Goal: Transaction & Acquisition: Download file/media

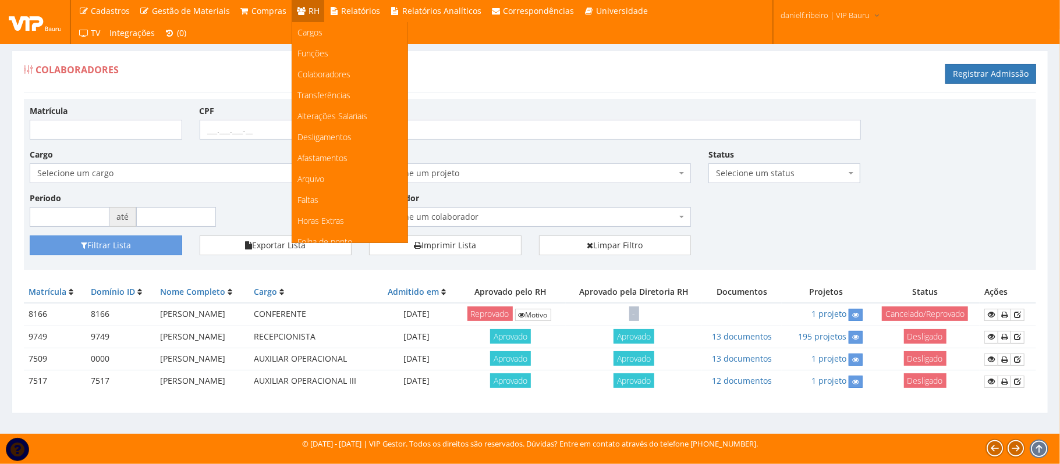
scroll to position [145, 0]
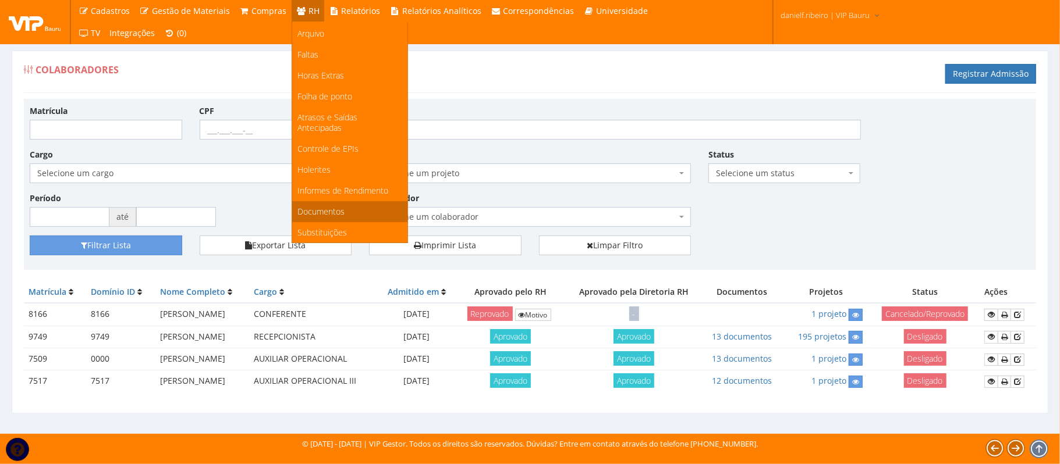
click at [319, 206] on span "Documentos" at bounding box center [321, 211] width 47 height 11
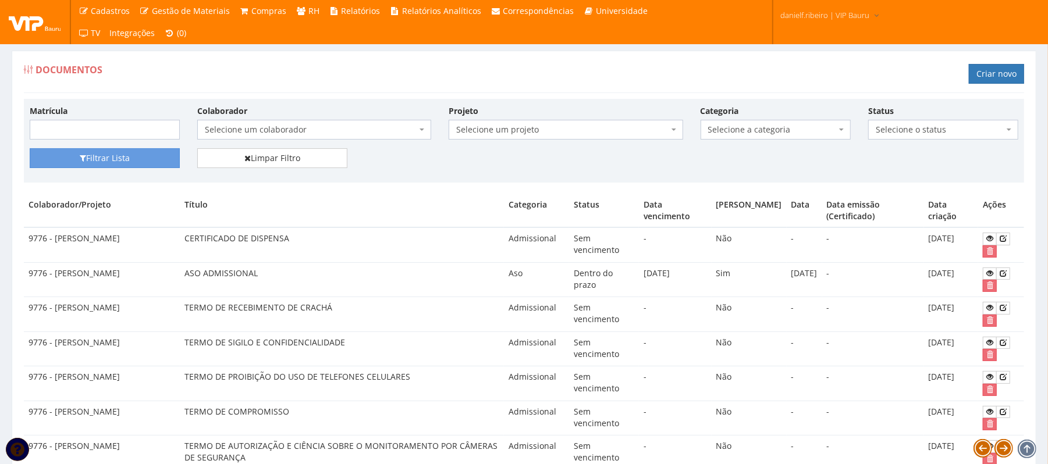
click at [257, 135] on span "Selecione um colaborador" at bounding box center [311, 130] width 212 height 12
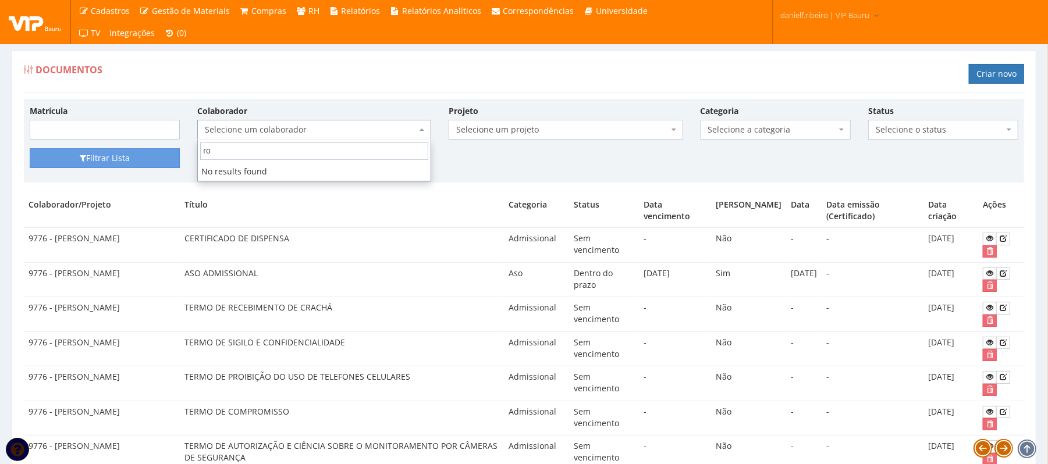
type input "r"
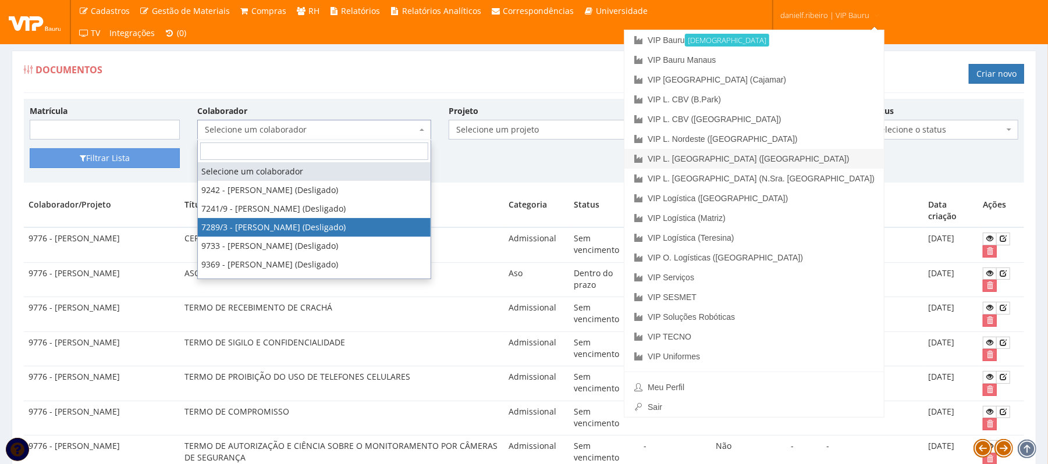
click at [822, 155] on link "VIP L. [GEOGRAPHIC_DATA] ([GEOGRAPHIC_DATA])" at bounding box center [754, 159] width 260 height 20
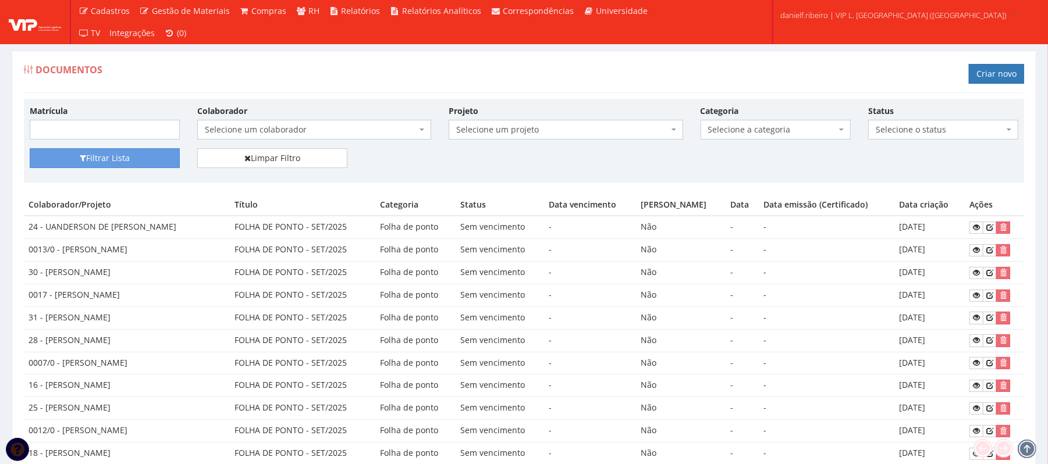
click at [774, 132] on span "Selecione a categoria" at bounding box center [772, 130] width 128 height 12
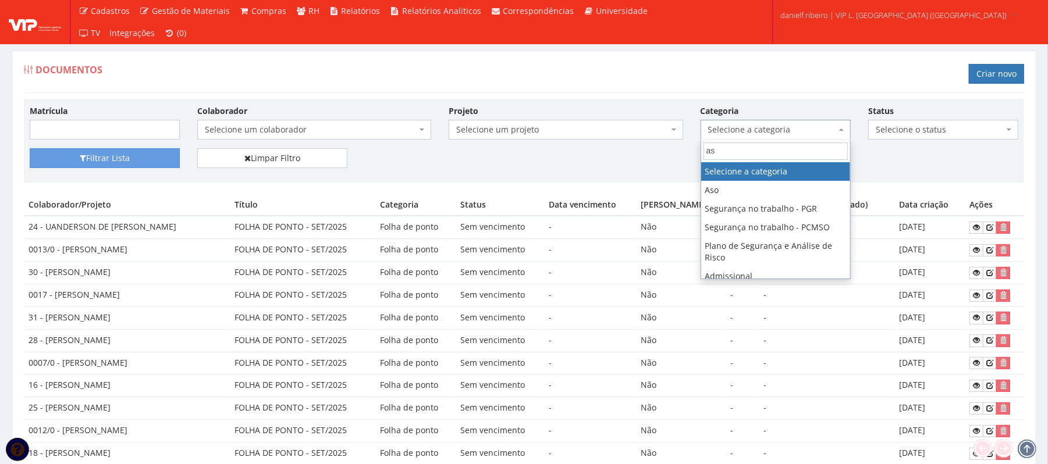
type input "aso"
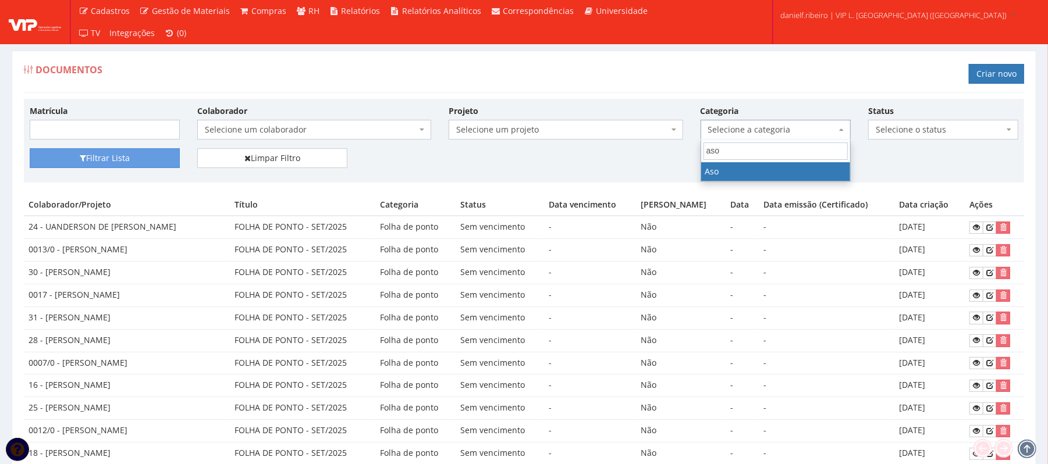
select select "aso"
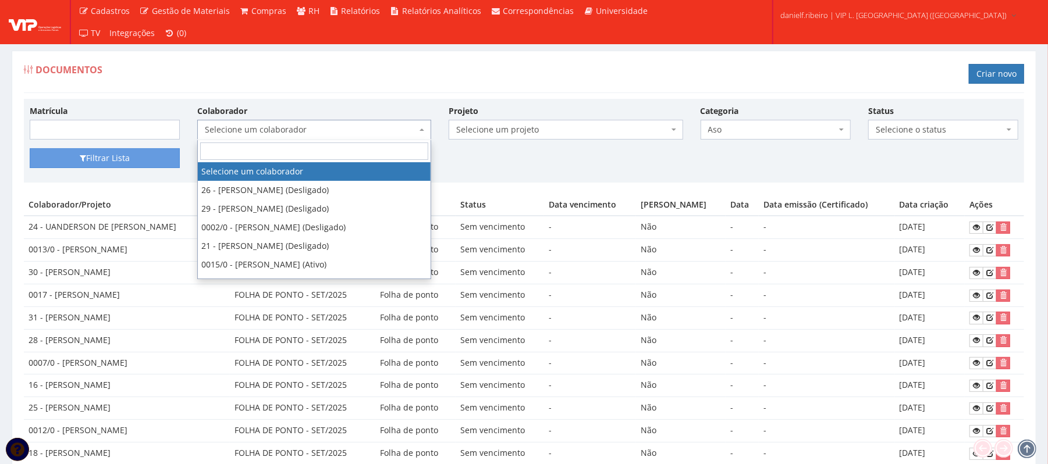
click at [257, 136] on span "Selecione um colaborador" at bounding box center [311, 130] width 212 height 12
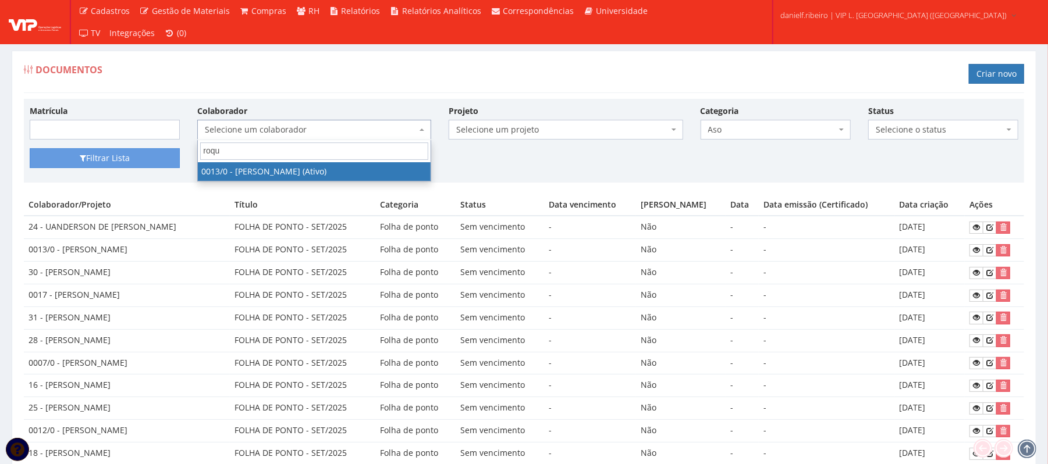
type input "roque"
select select "889"
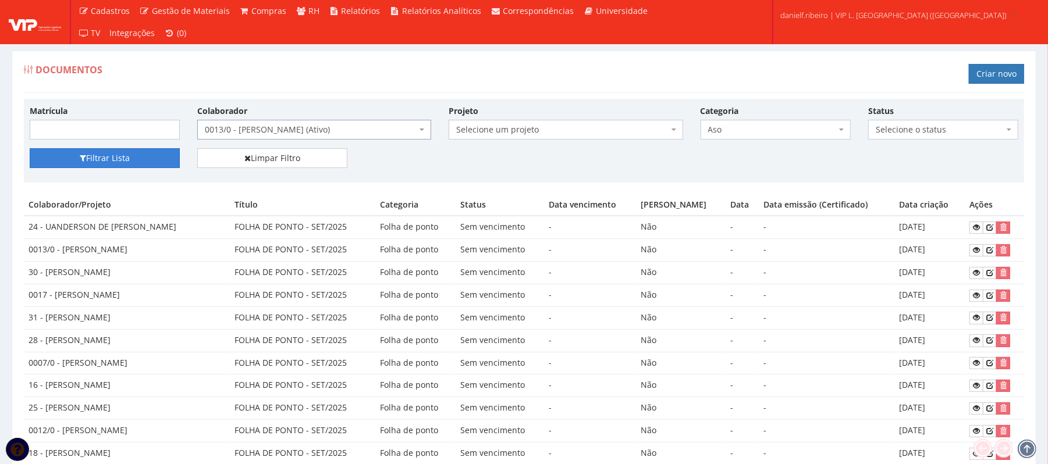
click at [152, 164] on button "Filtrar Lista" at bounding box center [105, 158] width 150 height 20
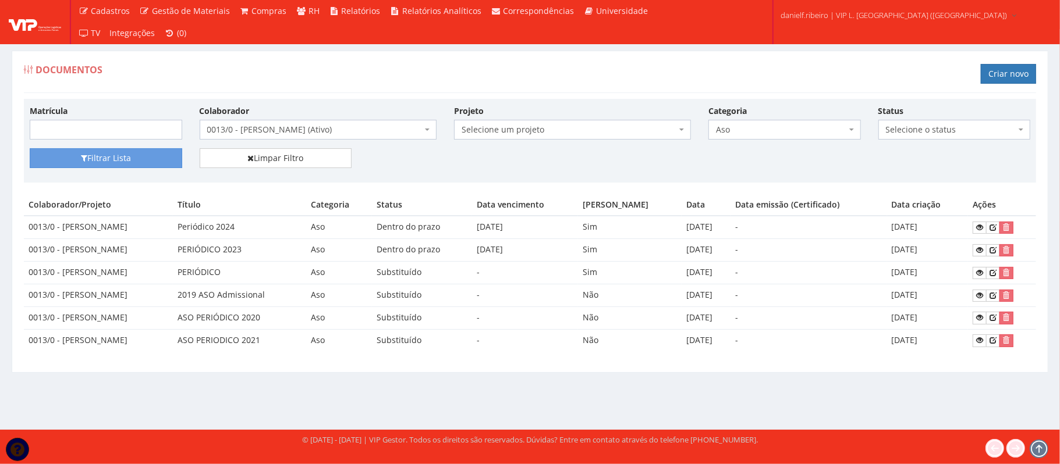
drag, startPoint x: 197, startPoint y: 224, endPoint x: 951, endPoint y: 236, distance: 754.3
click at [951, 236] on tr "0013/0 - RAUL SANTOS ROQUE Periódico 2024 Aso Dentro do prazo 28/08/2025 Sim 28…" at bounding box center [530, 227] width 1012 height 23
click at [978, 224] on icon at bounding box center [979, 227] width 7 height 8
click at [342, 129] on span "0013/0 - RAUL SANTOS ROQUE (Ativo)" at bounding box center [314, 130] width 215 height 12
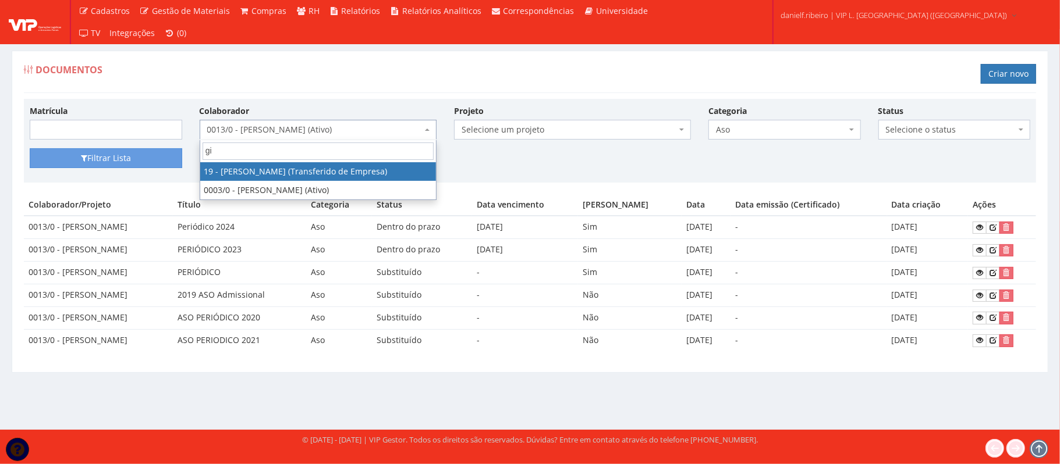
type input "g"
type input "gilvane"
select select "716"
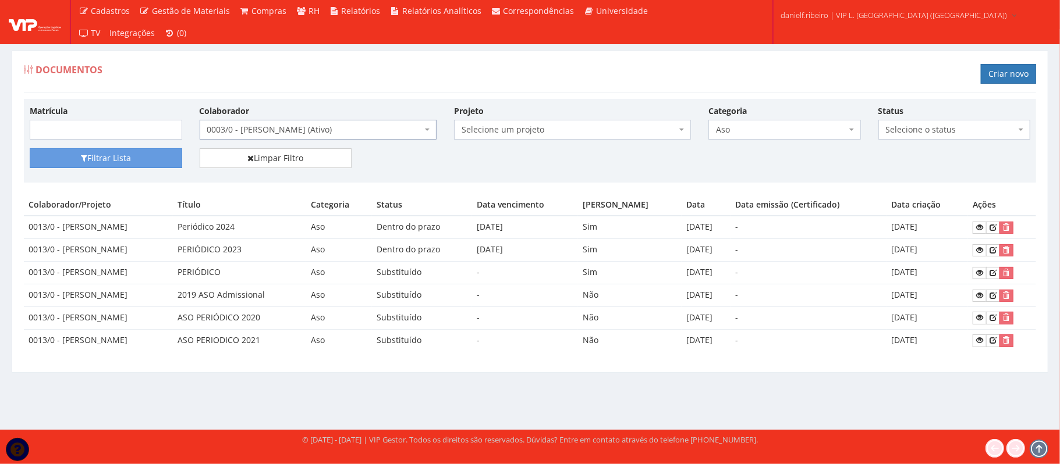
click at [743, 128] on span "Aso" at bounding box center [781, 130] width 130 height 12
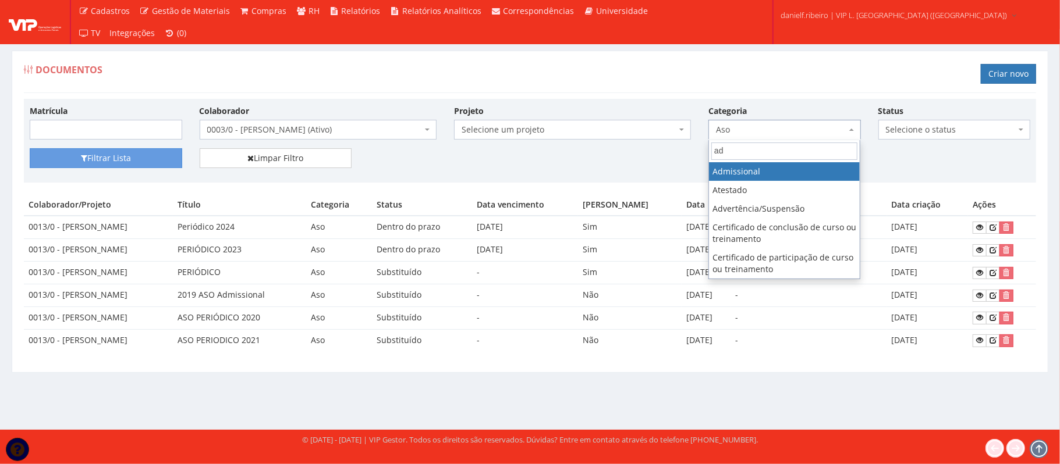
type input "ad"
select select "admissional"
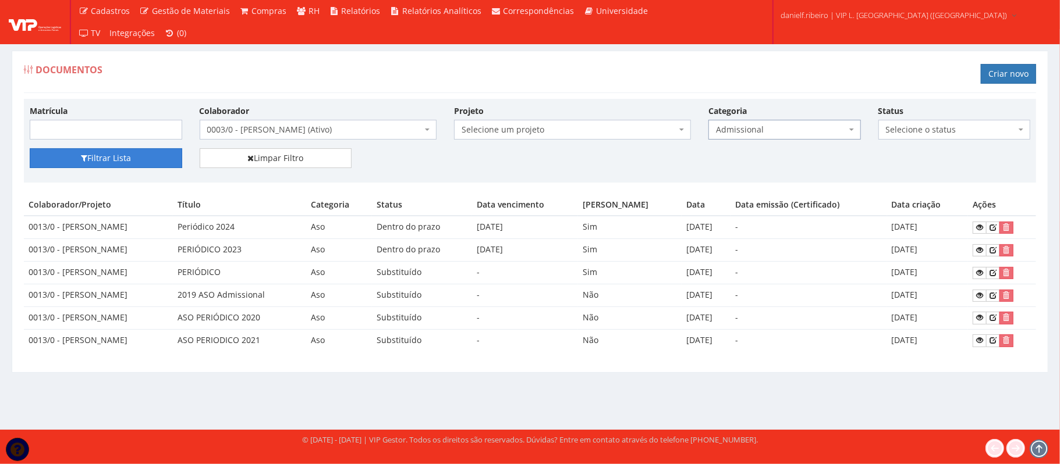
click at [123, 157] on button "Filtrar Lista" at bounding box center [106, 158] width 152 height 20
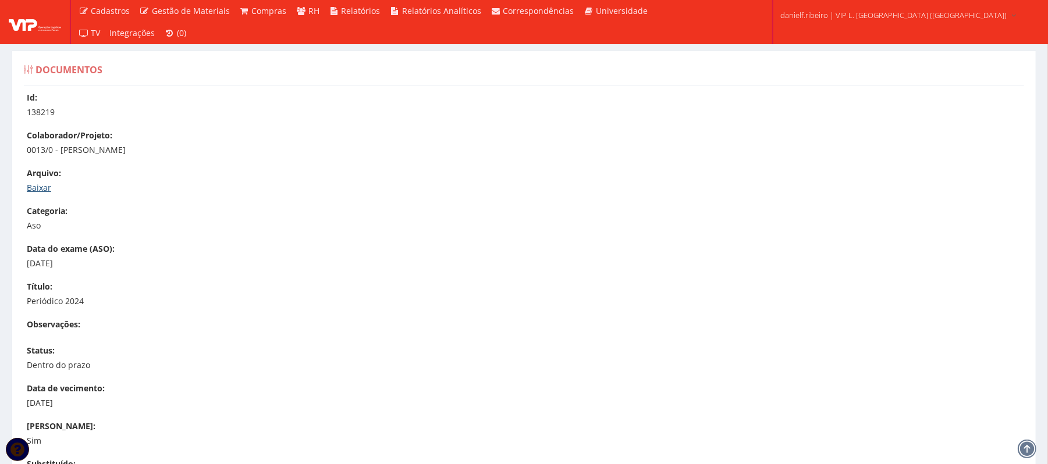
click at [45, 187] on link "Baixar" at bounding box center [39, 187] width 24 height 11
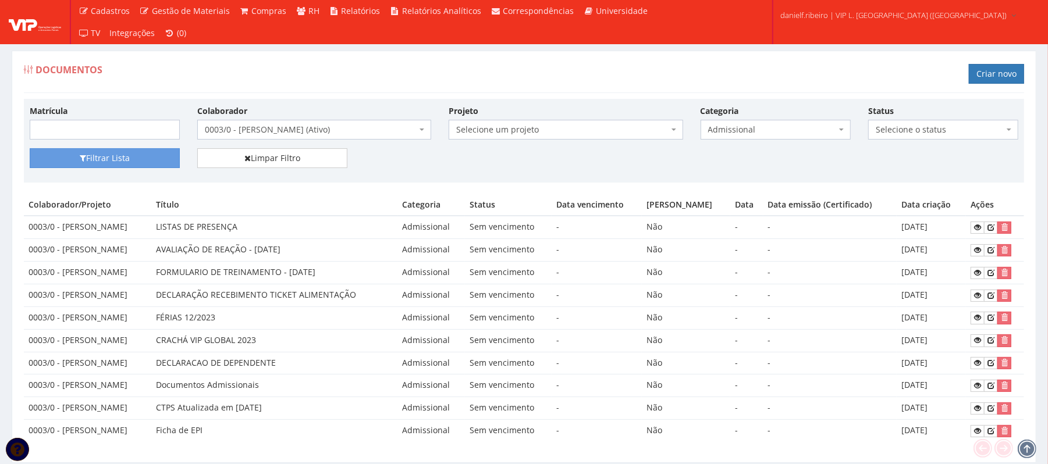
click at [289, 115] on div "Colaborador Selecione um colaborador 26 - ADELMO SANTOS OLIVEIRA (Desligado) 29…" at bounding box center [314, 122] width 251 height 35
click at [298, 136] on span "0003/0 - GILVANE ROSA DOS PASSOS (Ativo)" at bounding box center [311, 130] width 212 height 12
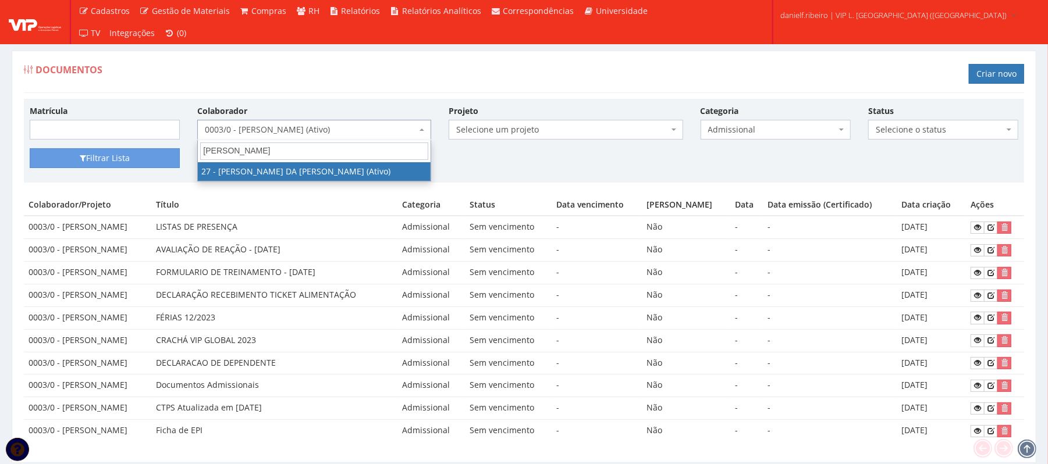
type input "george"
select select "3837"
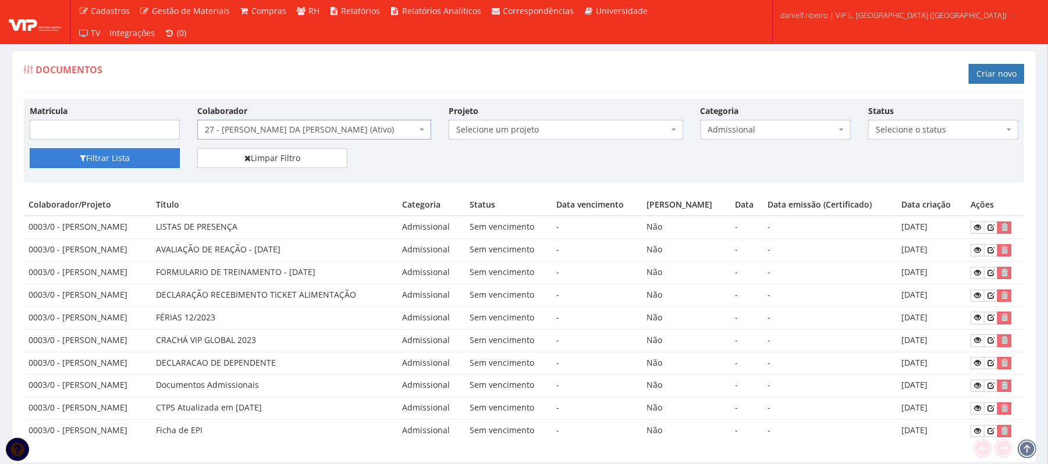
click at [87, 152] on button "Filtrar Lista" at bounding box center [105, 158] width 150 height 20
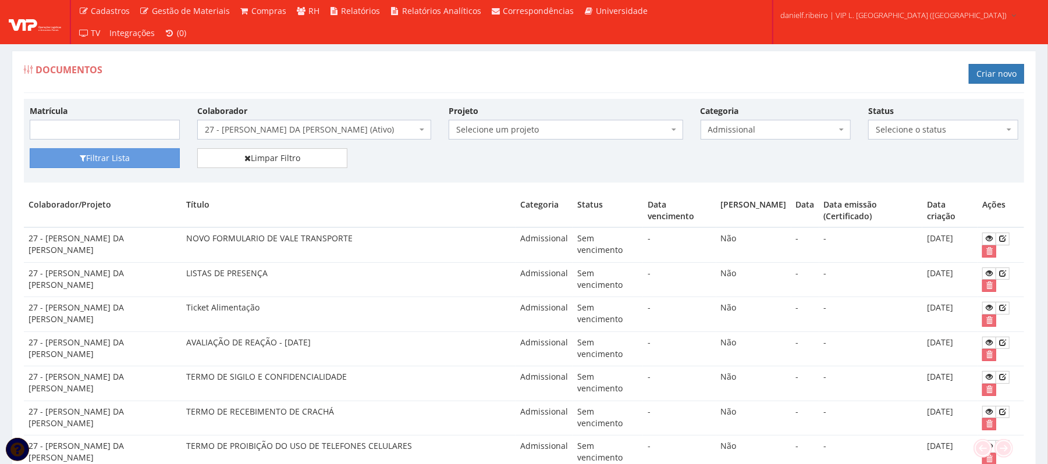
click at [340, 132] on span "27 - GEORGE DOUGLAS DA CONCEICAO SANTOS (Ativo)" at bounding box center [311, 130] width 212 height 12
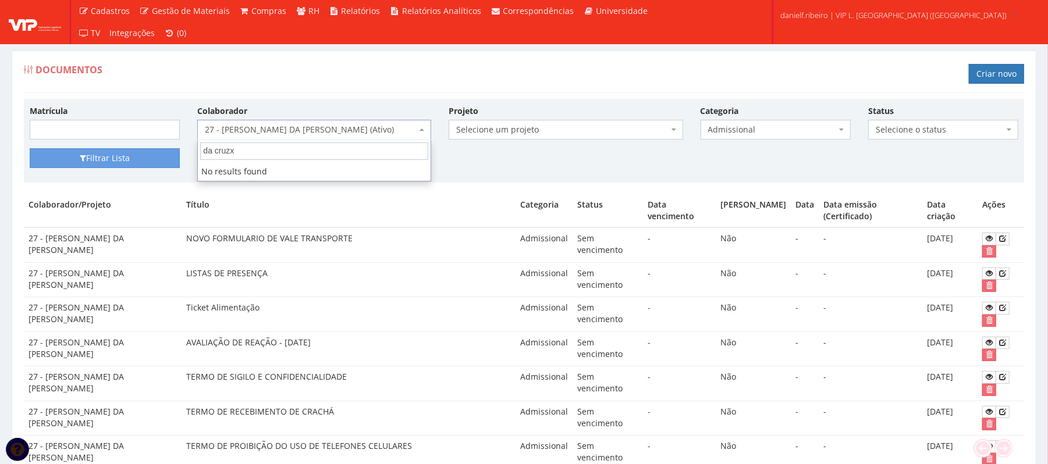
type input "da cruz"
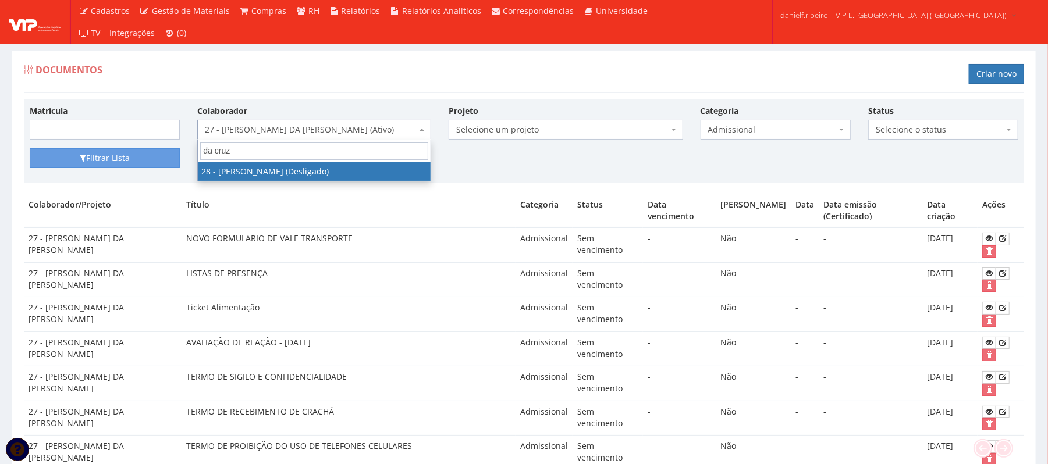
select select "3838"
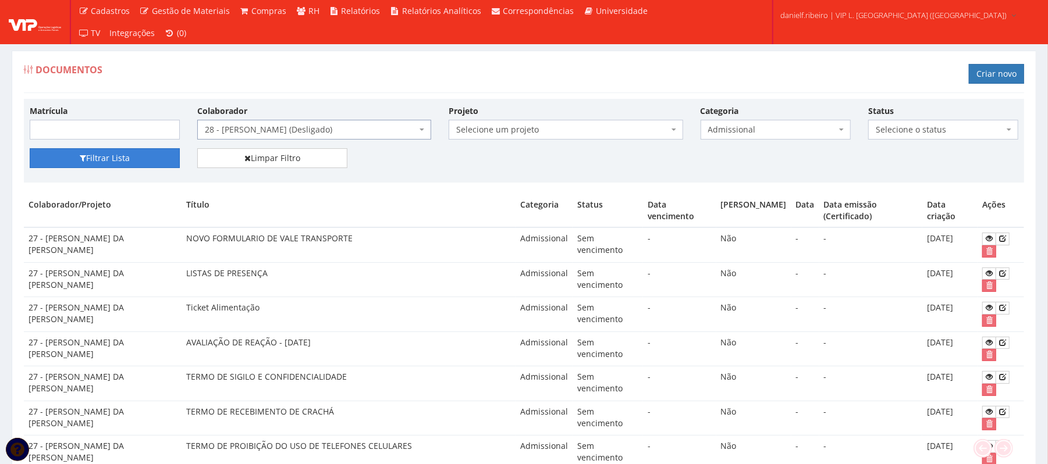
click at [64, 166] on button "Filtrar Lista" at bounding box center [105, 158] width 150 height 20
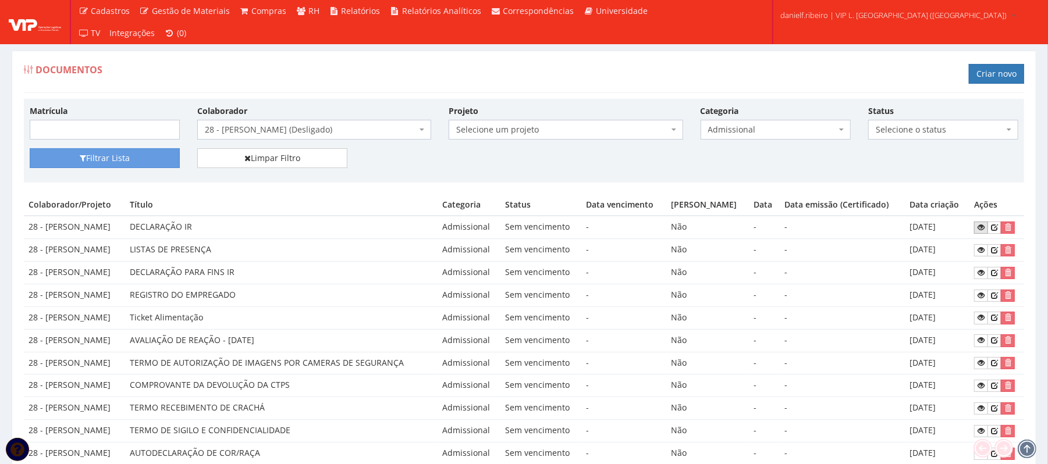
click at [978, 229] on icon at bounding box center [981, 227] width 7 height 8
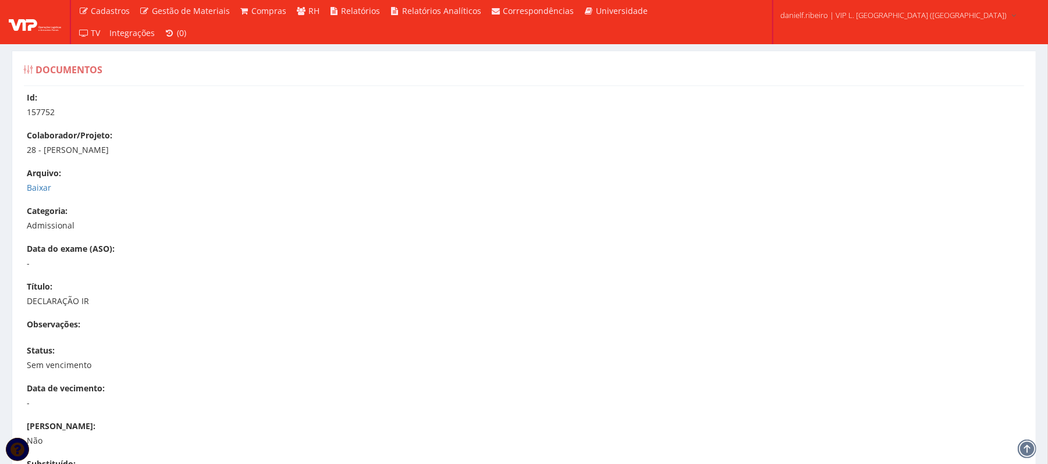
click at [42, 180] on div "Arquivo: Baixar" at bounding box center [530, 181] width 1006 height 26
click at [42, 186] on link "Baixar" at bounding box center [39, 187] width 24 height 11
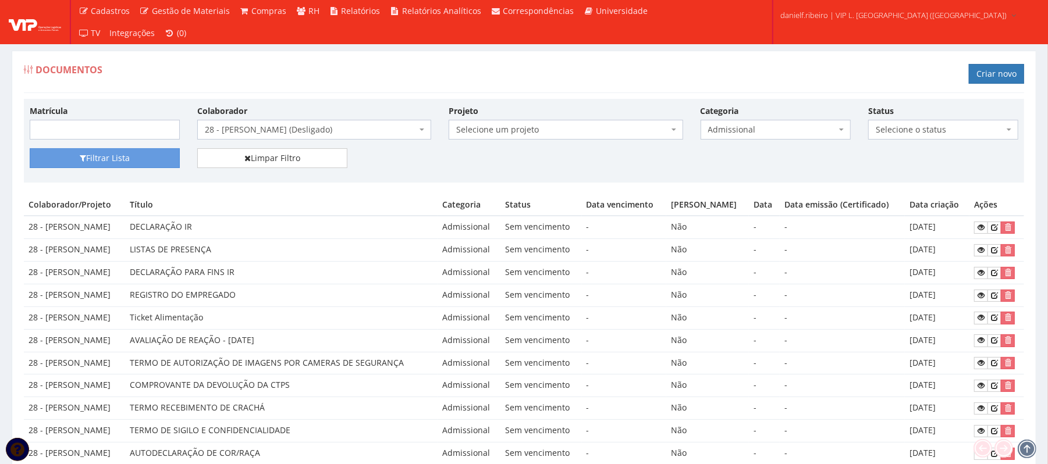
click at [308, 124] on span "28 - [PERSON_NAME] (Desligado)" at bounding box center [314, 130] width 234 height 20
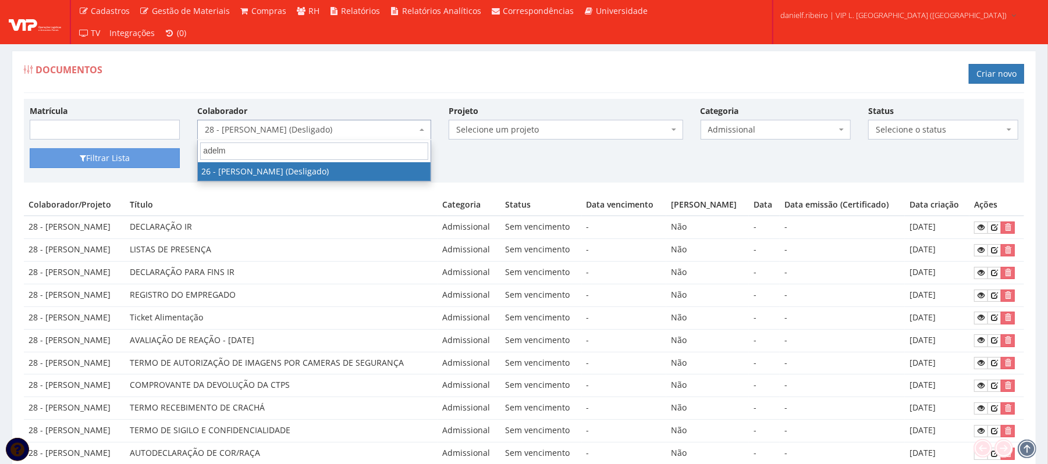
type input "adelmo"
select select "3835"
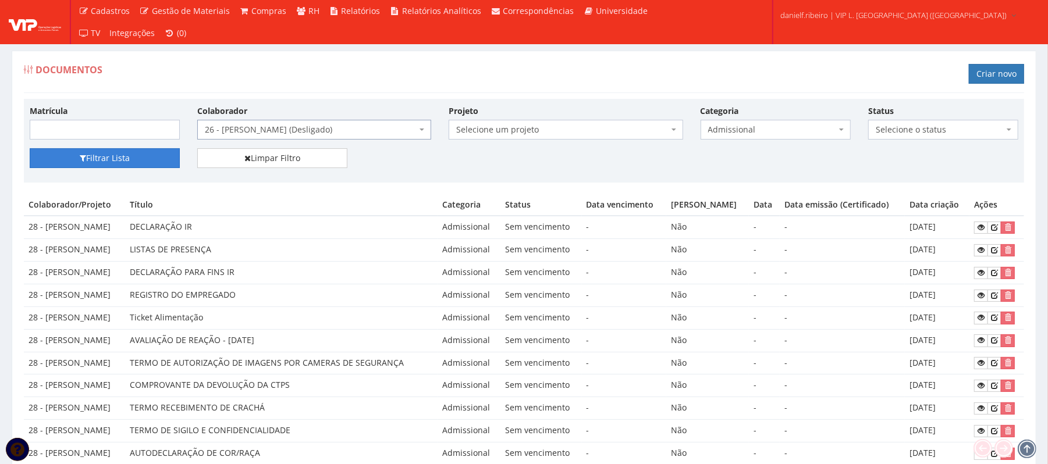
click at [143, 157] on button "Filtrar Lista" at bounding box center [105, 158] width 150 height 20
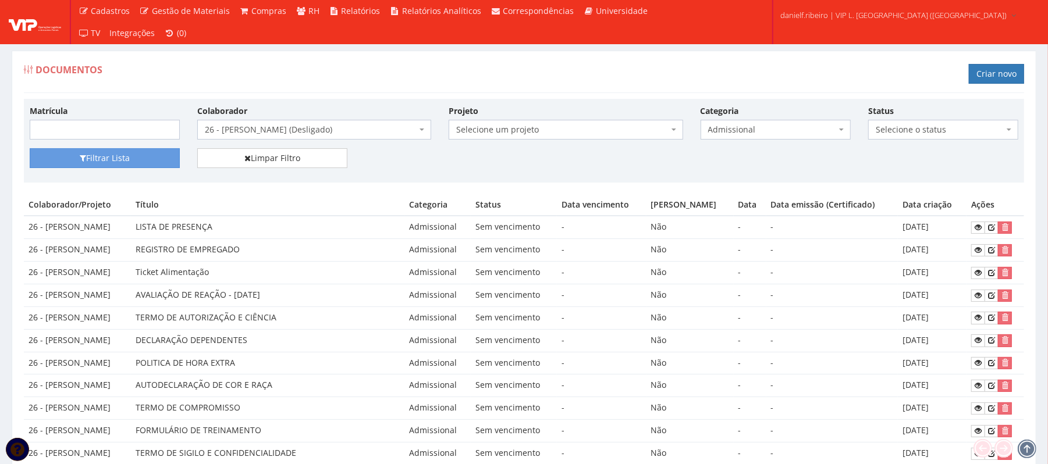
click at [294, 131] on span "26 - [PERSON_NAME] (Desligado)" at bounding box center [311, 130] width 212 height 12
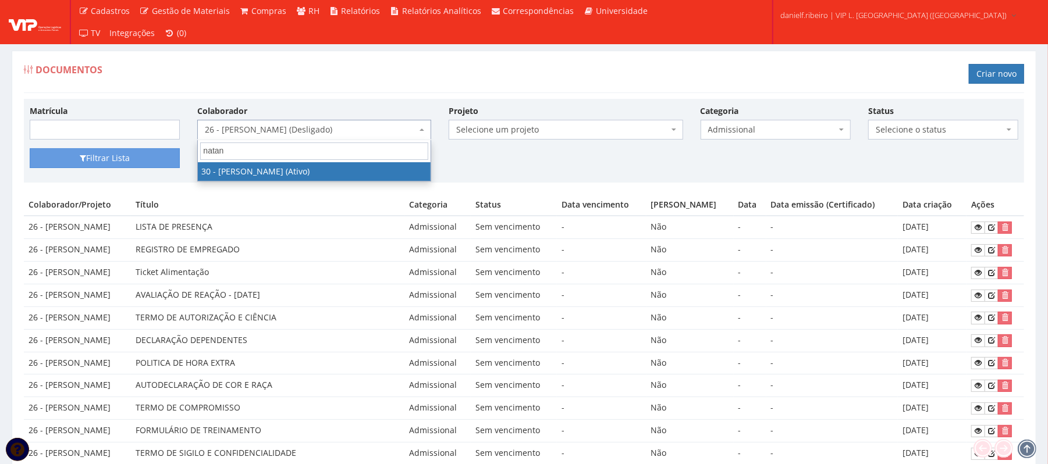
type input "natane"
select select "3873"
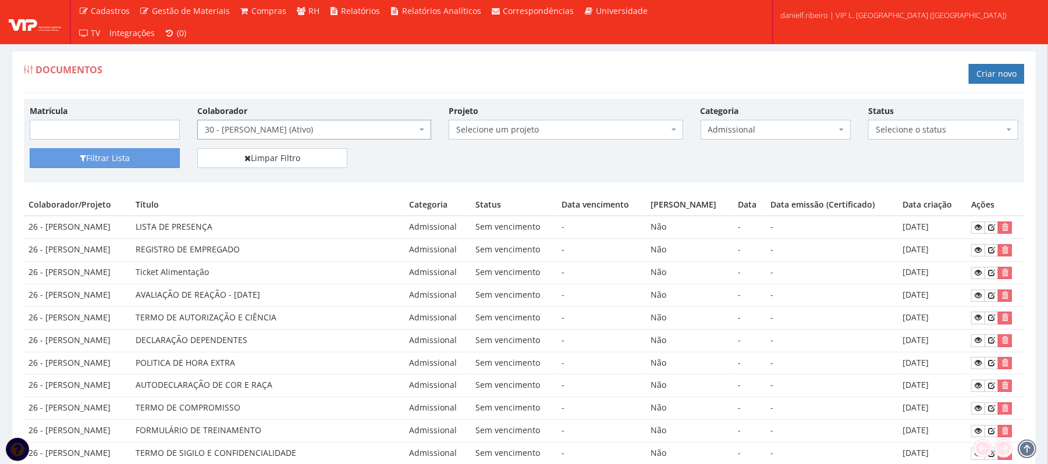
click at [98, 148] on div "Matrícula Colaborador Selecione um colaborador 26 - ADELMO SANTOS OLIVEIRA (Des…" at bounding box center [524, 127] width 1006 height 44
click at [98, 152] on button "Filtrar Lista" at bounding box center [105, 158] width 150 height 20
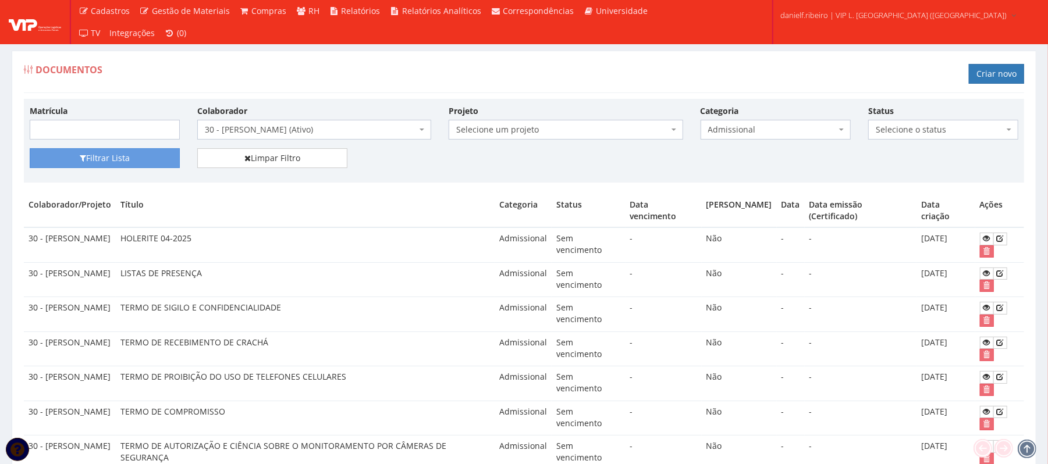
scroll to position [258, 0]
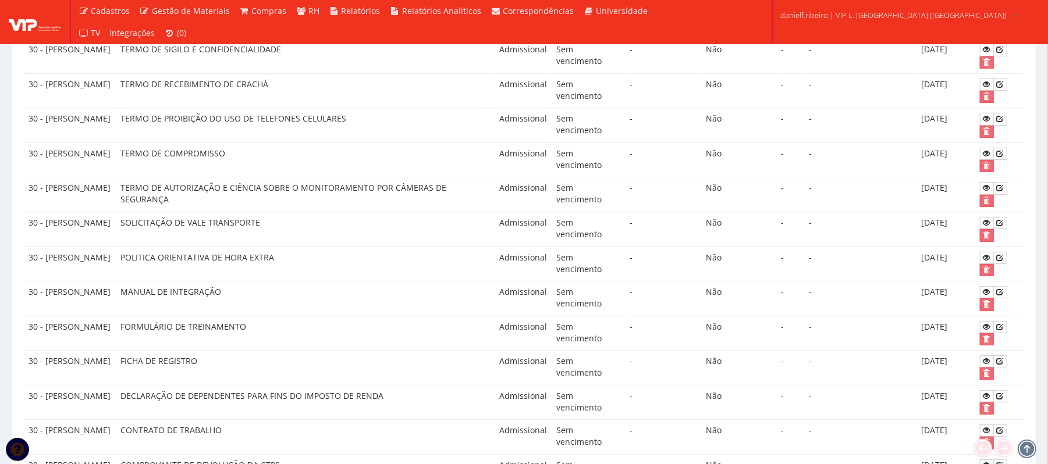
drag, startPoint x: 303, startPoint y: 320, endPoint x: 297, endPoint y: 315, distance: 7.6
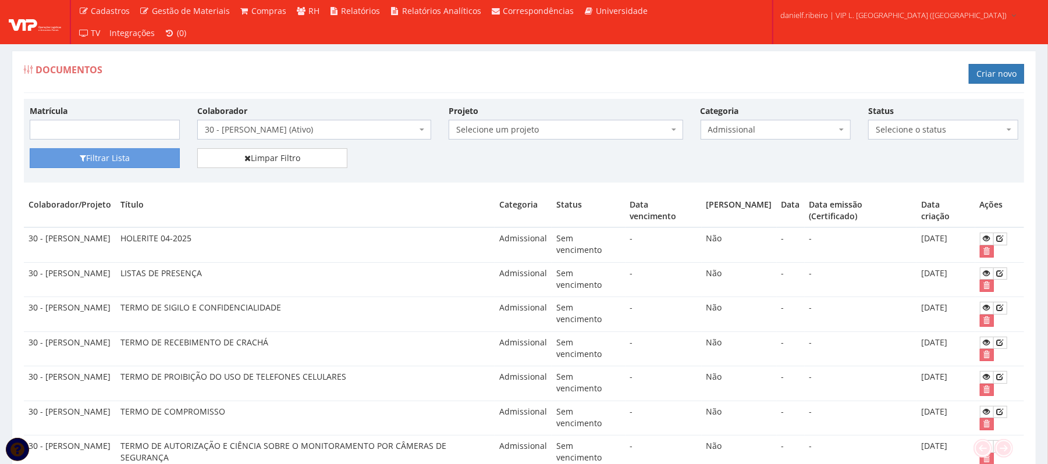
click at [271, 134] on span "30 - [PERSON_NAME] (Ativo)" at bounding box center [311, 130] width 212 height 12
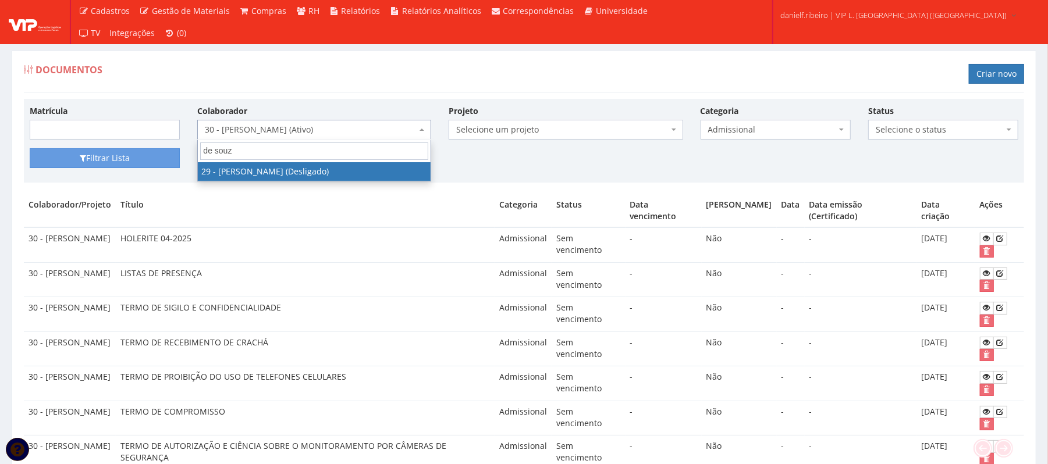
type input "de souza"
select select "3839"
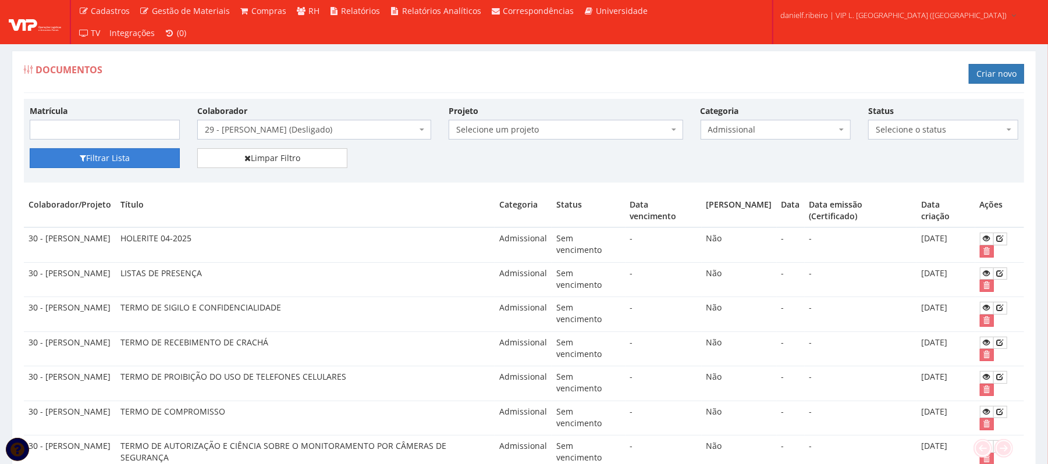
click at [102, 157] on button "Filtrar Lista" at bounding box center [105, 158] width 150 height 20
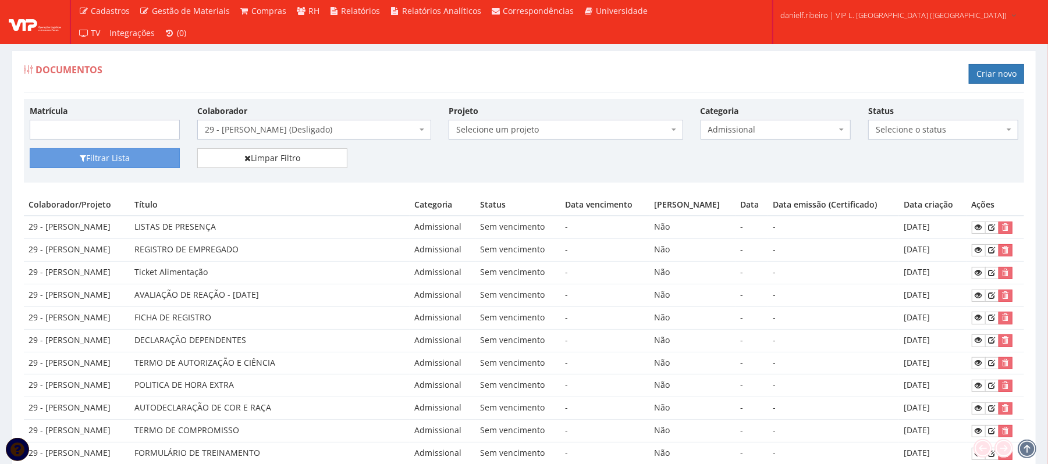
click at [755, 126] on span "Admissional" at bounding box center [772, 130] width 128 height 12
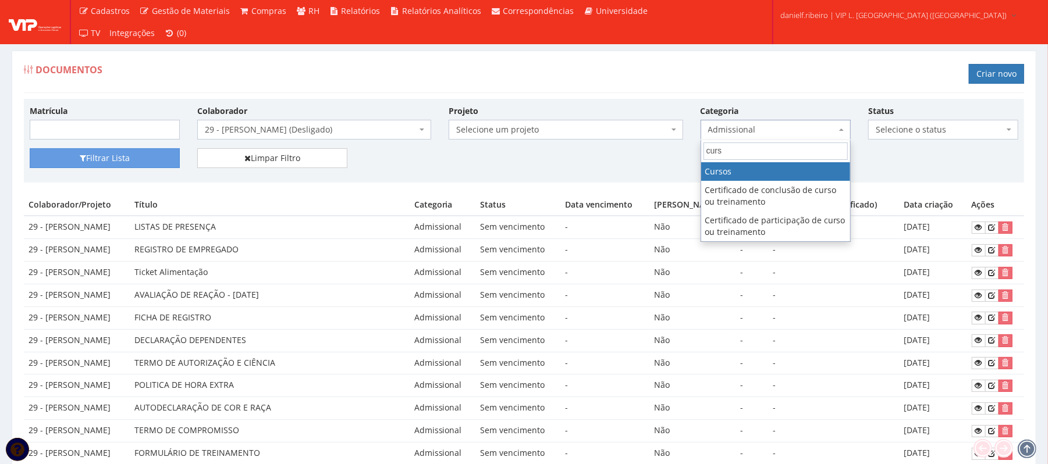
type input "curs"
select select "curso"
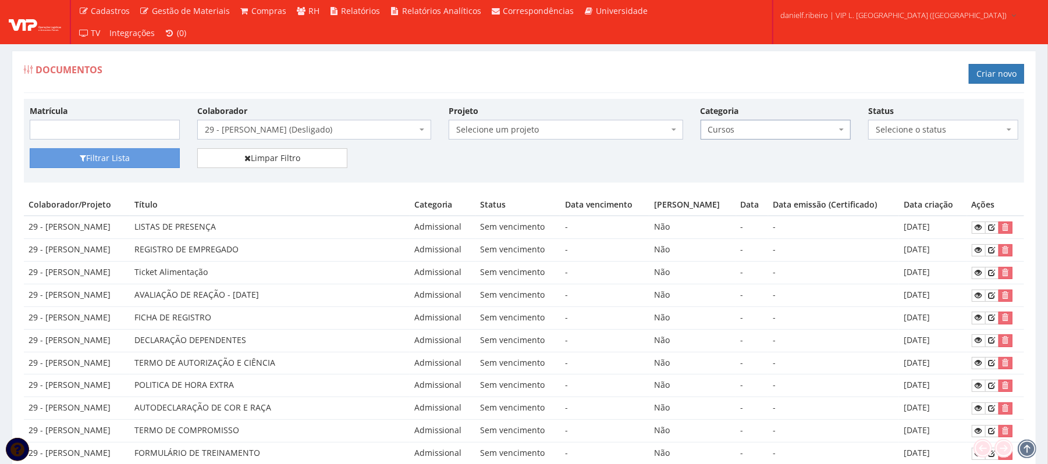
click at [281, 129] on span "29 - [PERSON_NAME] (Desligado)" at bounding box center [311, 130] width 212 height 12
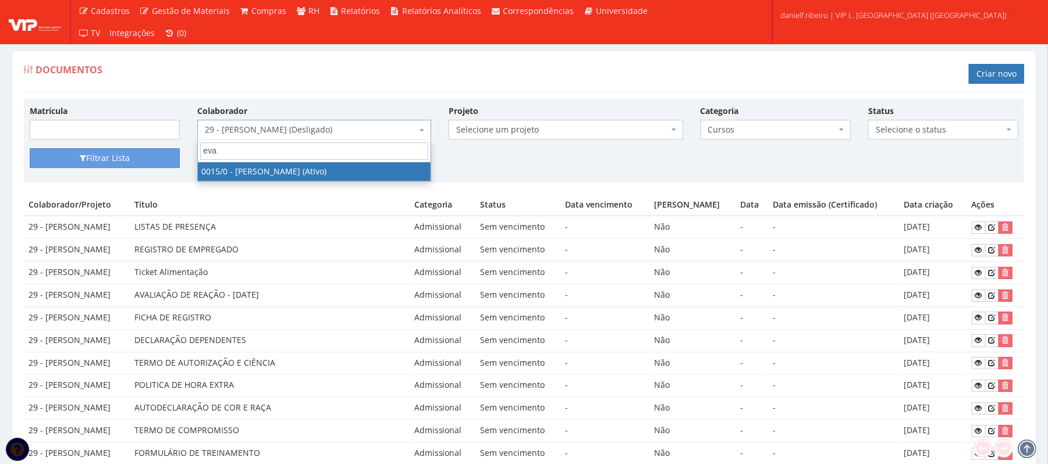
type input "eval"
select select "919"
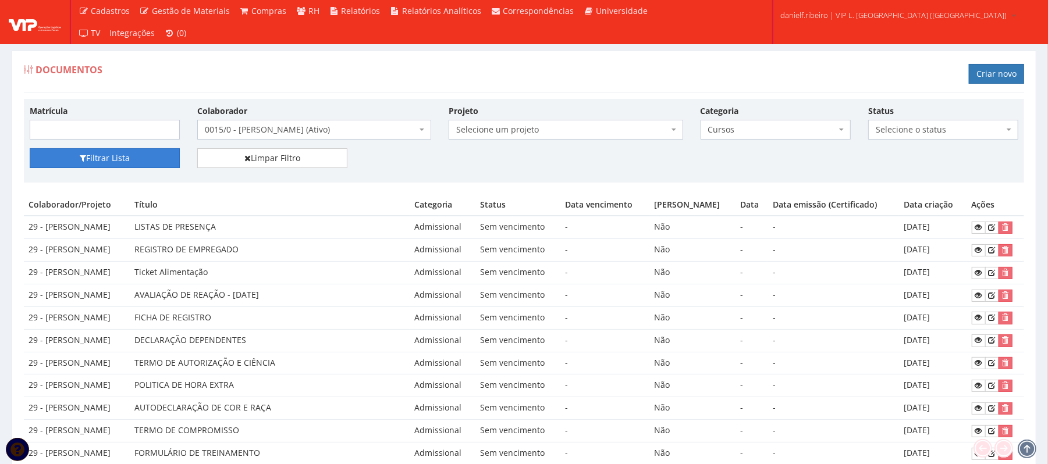
click at [134, 166] on button "Filtrar Lista" at bounding box center [105, 158] width 150 height 20
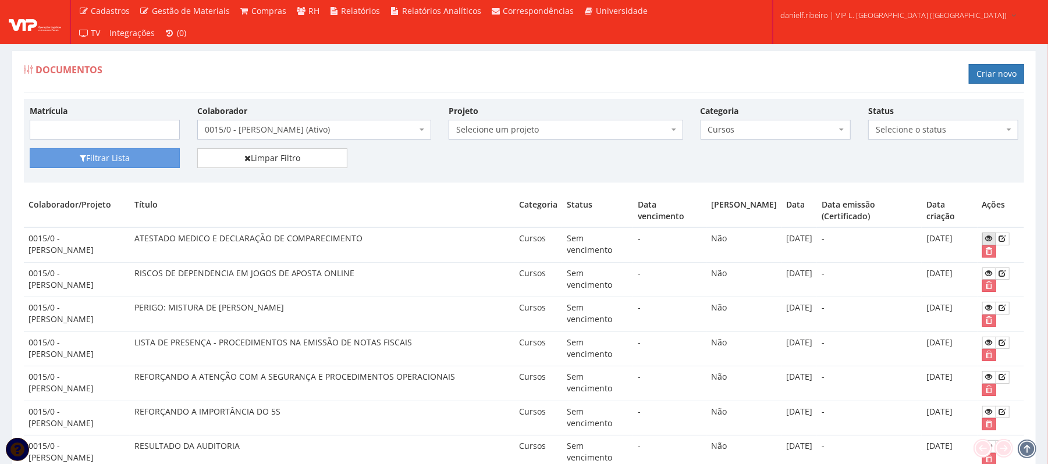
click at [989, 236] on icon at bounding box center [989, 239] width 7 height 8
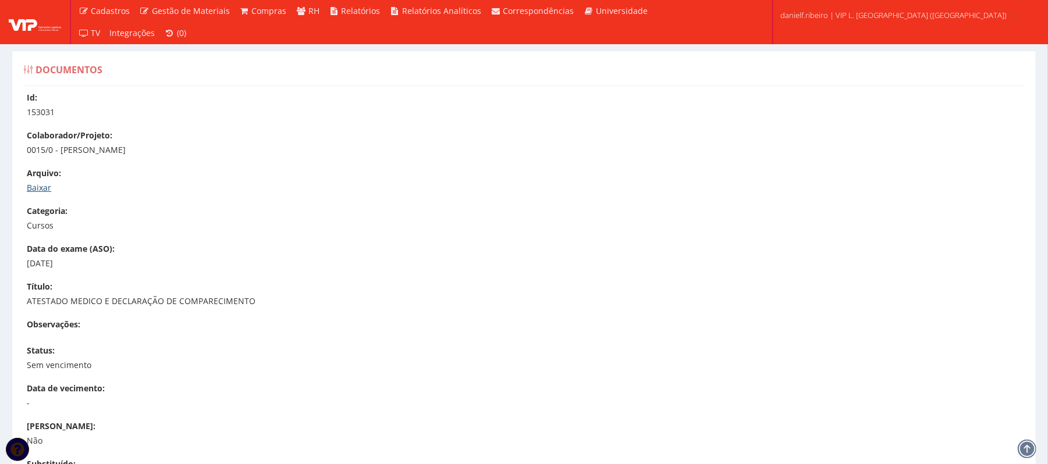
click at [31, 184] on link "Baixar" at bounding box center [39, 187] width 24 height 11
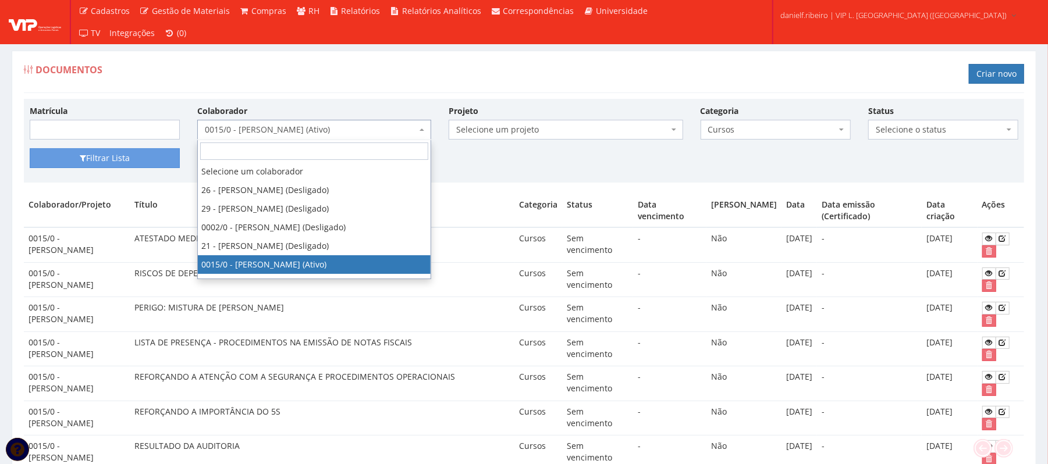
click at [341, 126] on span "0015/0 - [PERSON_NAME] (Ativo)" at bounding box center [311, 130] width 212 height 12
type input "f"
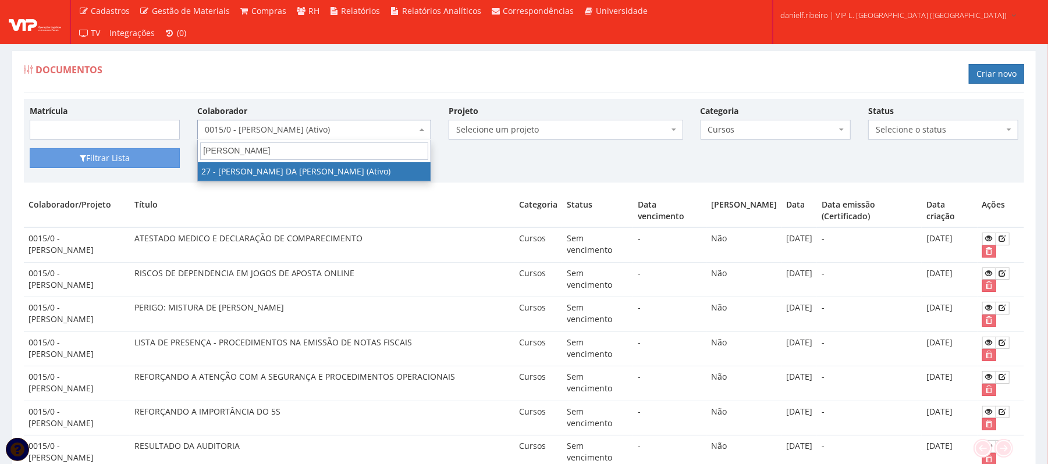
type input "[PERSON_NAME]"
select select "3837"
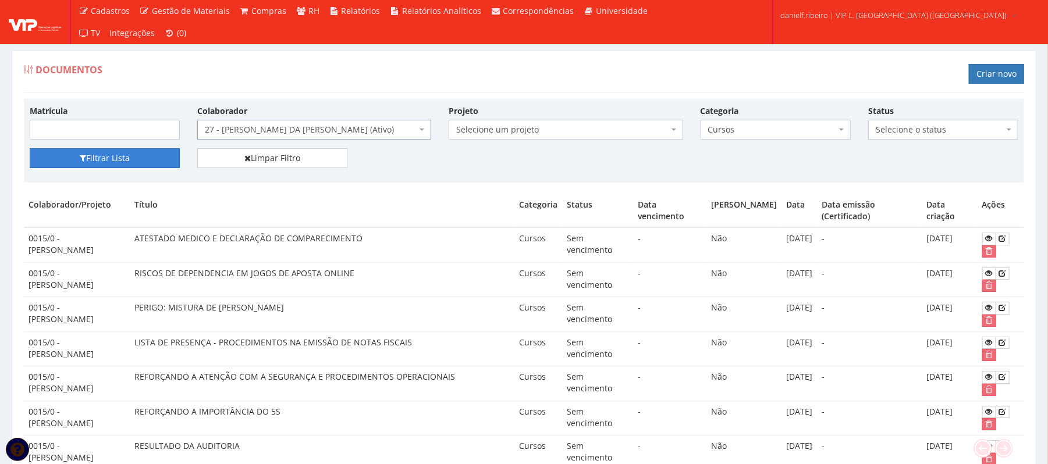
click at [144, 166] on button "Filtrar Lista" at bounding box center [105, 158] width 150 height 20
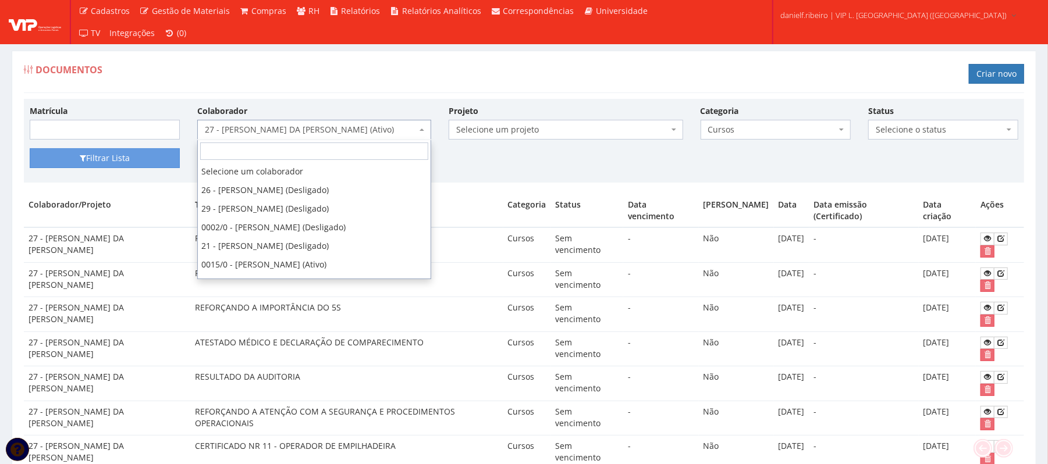
click at [284, 127] on span "27 - [PERSON_NAME] DA [PERSON_NAME] (Ativo)" at bounding box center [311, 130] width 212 height 12
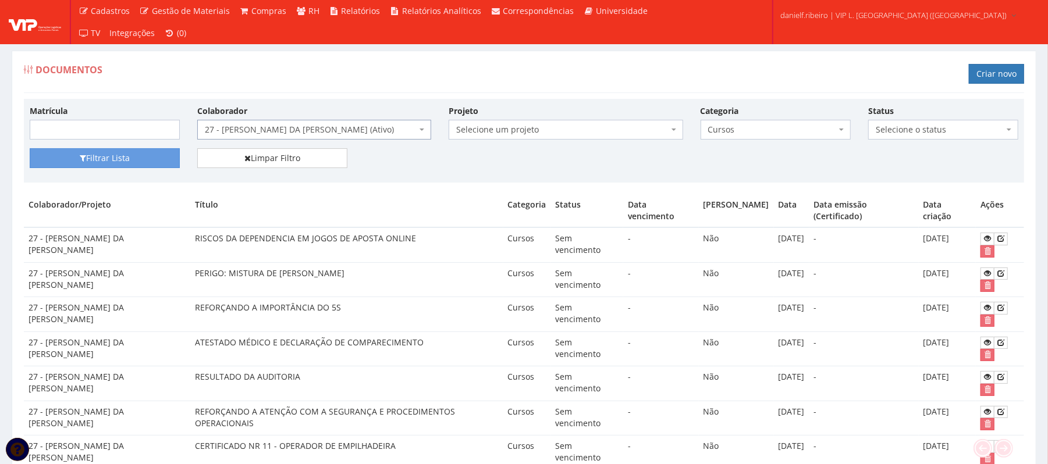
click at [284, 127] on span "27 - [PERSON_NAME] DA [PERSON_NAME] (Ativo)" at bounding box center [311, 130] width 212 height 12
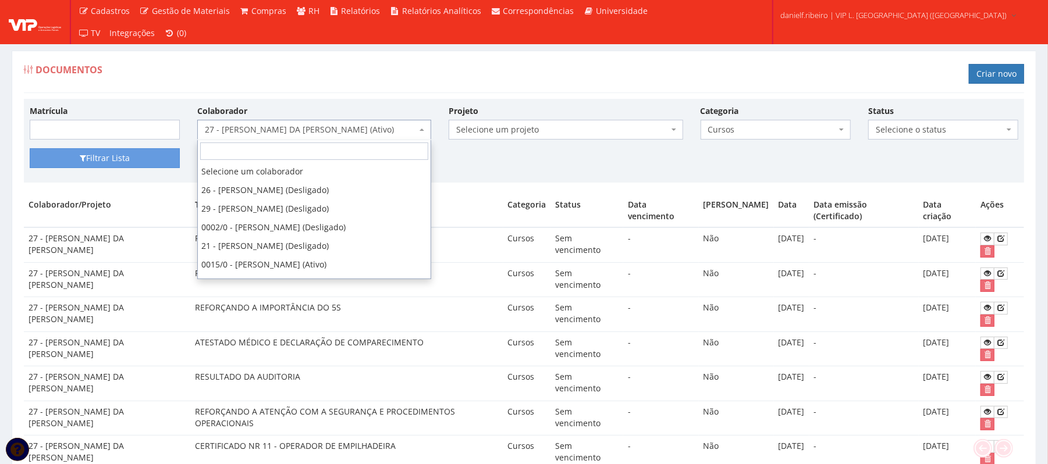
click at [284, 127] on span "27 - [PERSON_NAME] DA [PERSON_NAME] (Ativo)" at bounding box center [311, 130] width 212 height 12
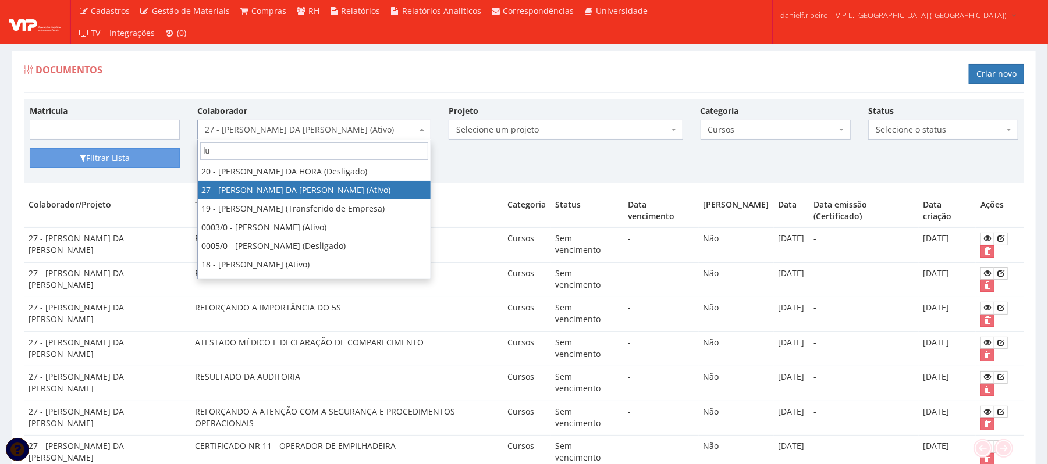
scroll to position [0, 0]
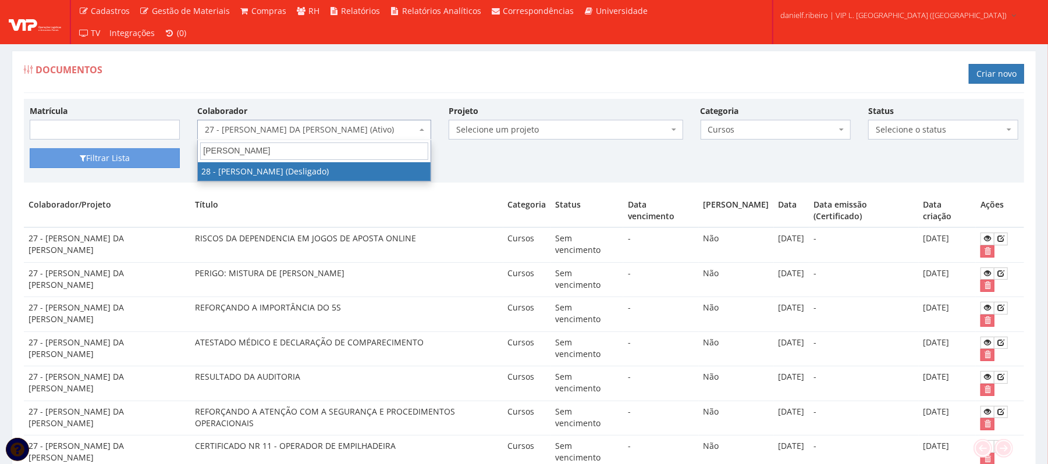
type input "lucas sa"
select select "3838"
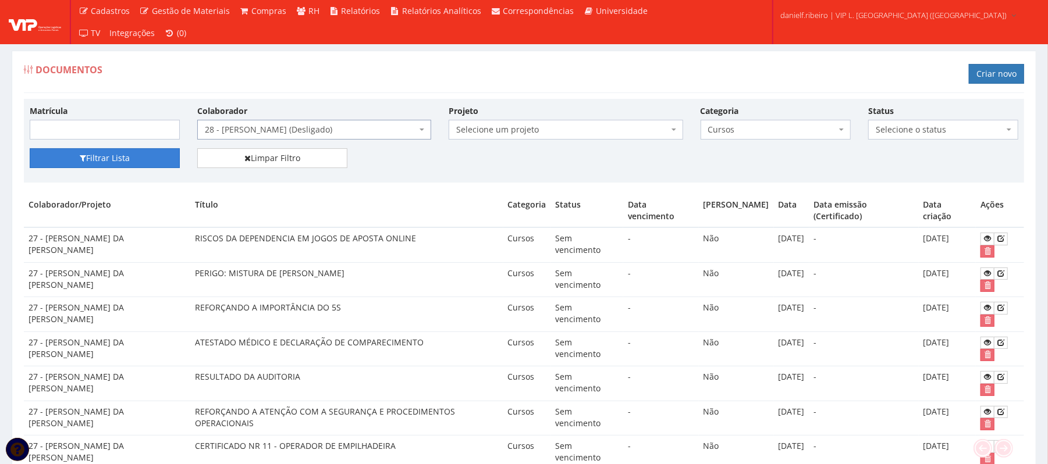
click at [123, 152] on button "Filtrar Lista" at bounding box center [105, 158] width 150 height 20
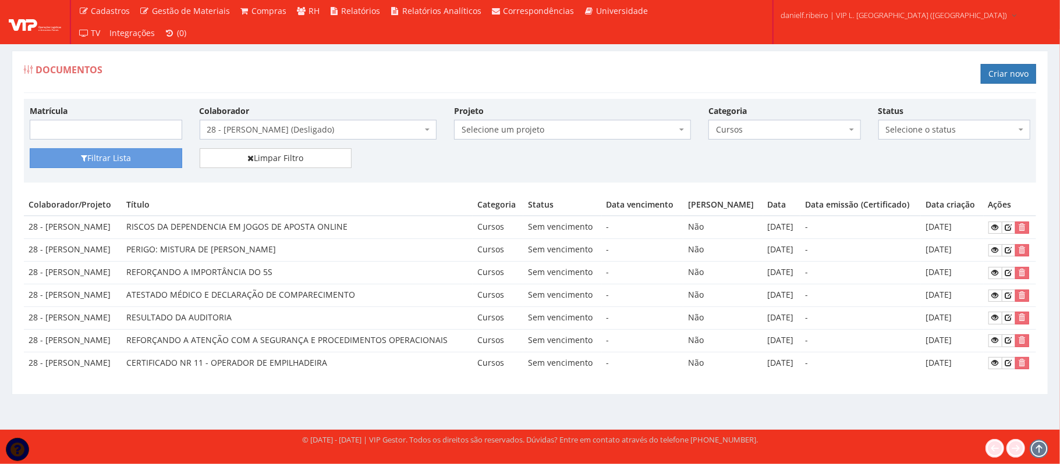
click at [275, 127] on span "28 - [PERSON_NAME] (Desligado)" at bounding box center [314, 130] width 215 height 12
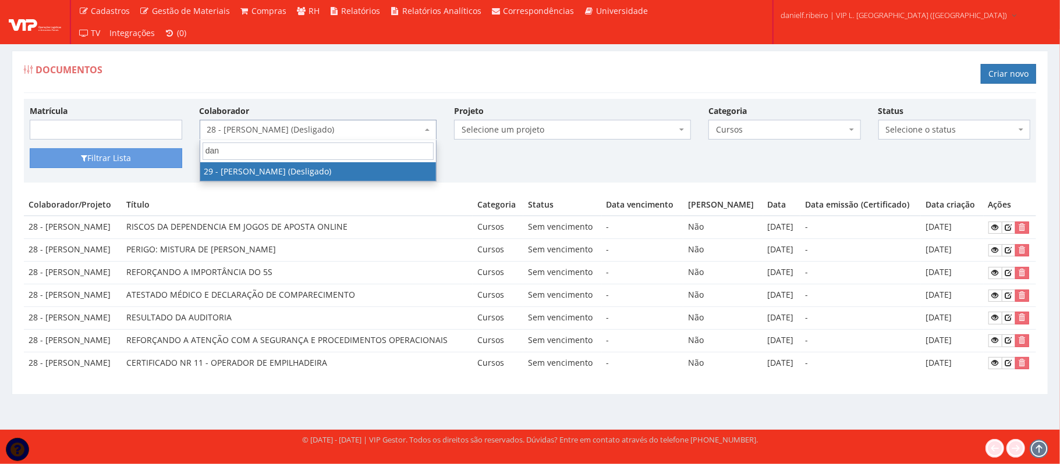
type input "dan"
select select "3839"
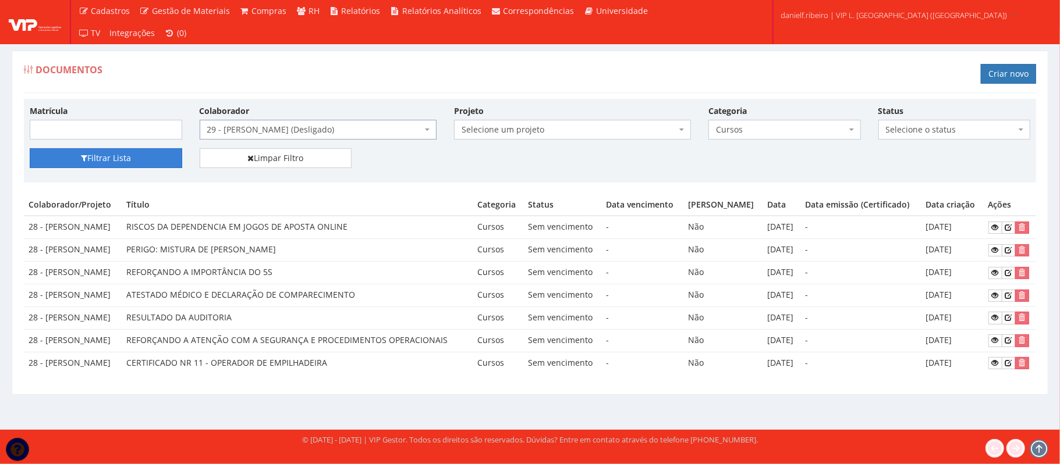
click at [140, 161] on button "Filtrar Lista" at bounding box center [106, 158] width 152 height 20
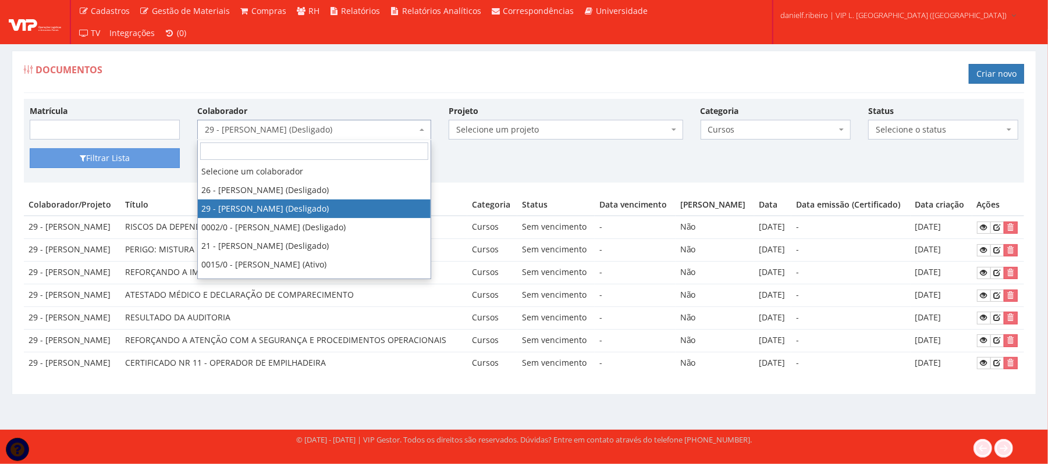
click at [289, 129] on span "29 - [PERSON_NAME] (Desligado)" at bounding box center [311, 130] width 212 height 12
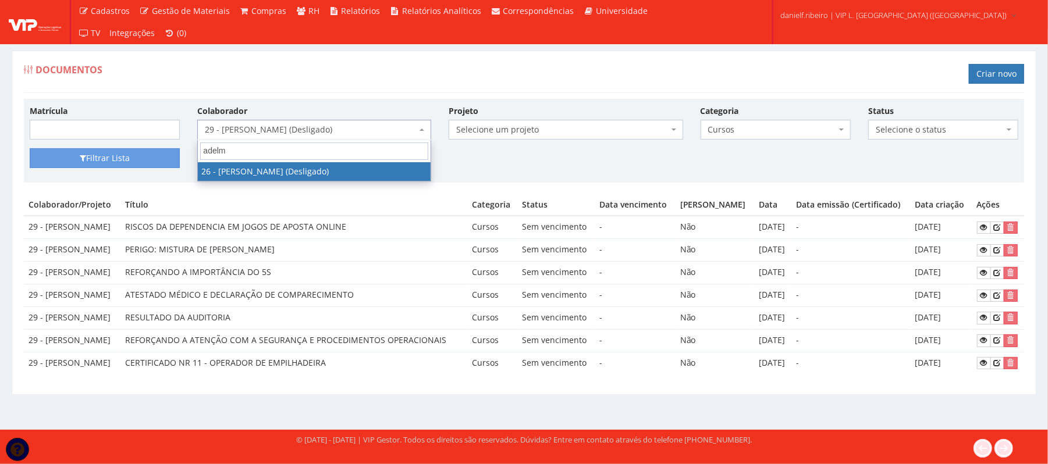
type input "adelmo"
select select "3835"
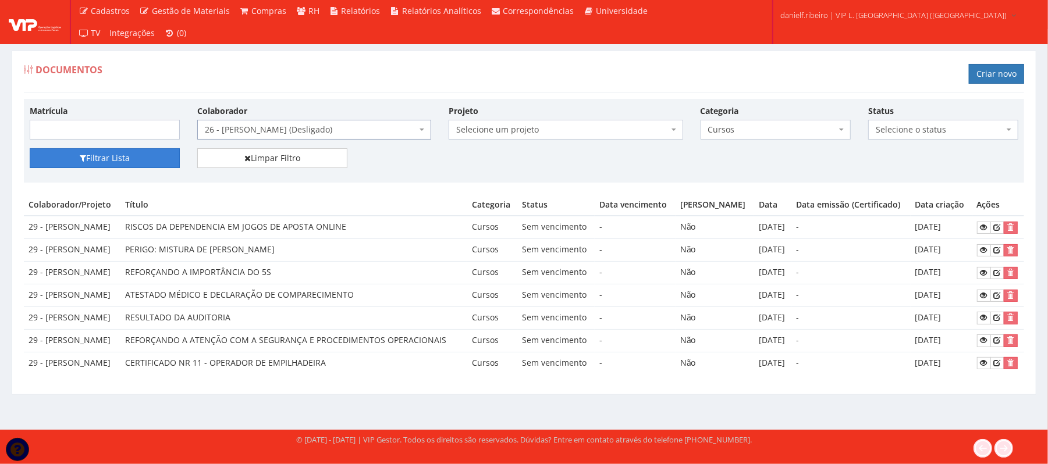
drag, startPoint x: 83, startPoint y: 147, endPoint x: 86, endPoint y: 161, distance: 15.0
click at [84, 151] on div "Matrícula Colaborador Selecione um colaborador 26 - [PERSON_NAME] (Desligado) 2…" at bounding box center [524, 141] width 1000 height 84
click at [87, 162] on button "Filtrar Lista" at bounding box center [105, 158] width 150 height 20
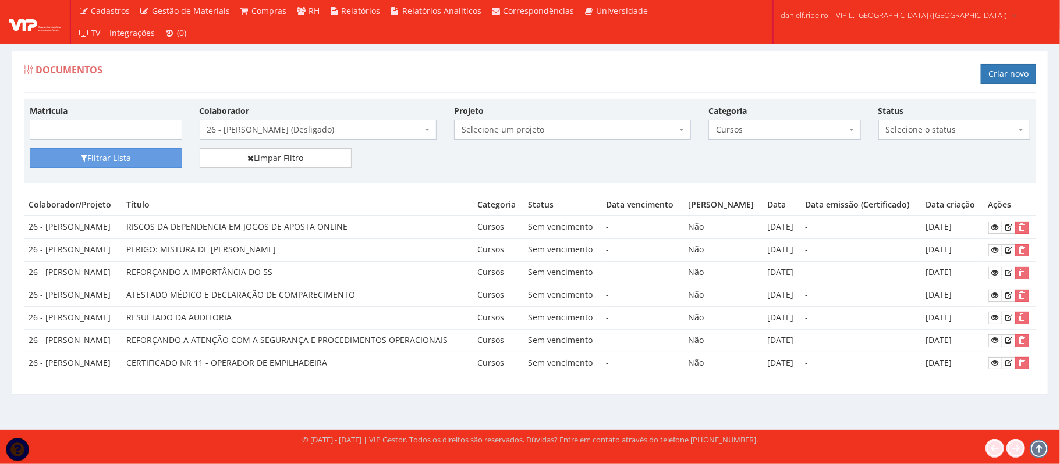
drag, startPoint x: 366, startPoint y: 63, endPoint x: 374, endPoint y: 66, distance: 7.9
click at [371, 65] on div "Documentos Criar novo" at bounding box center [530, 75] width 1012 height 35
click at [994, 222] on link at bounding box center [995, 228] width 14 height 12
click at [543, 72] on div "Documentos Criar novo" at bounding box center [530, 75] width 1012 height 35
click at [762, 124] on span "Cursos" at bounding box center [784, 130] width 152 height 20
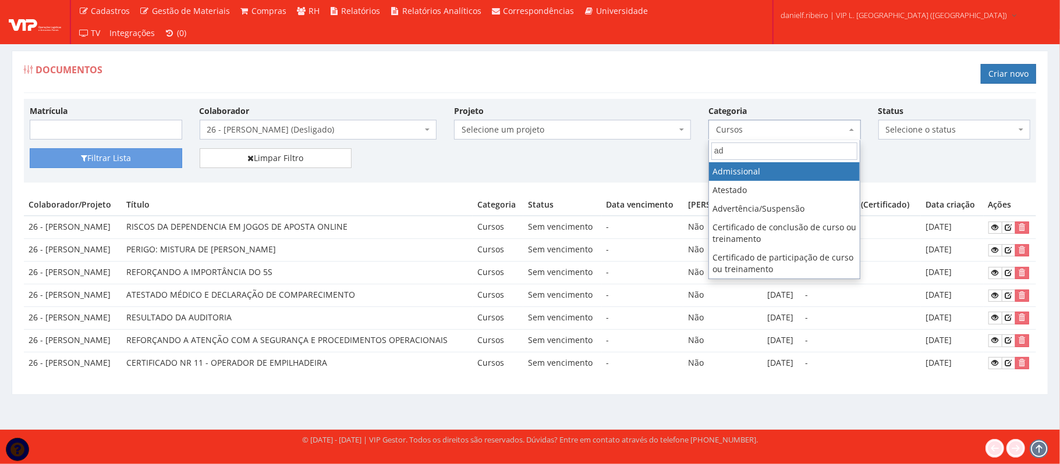
type input "ad"
select select "admissional"
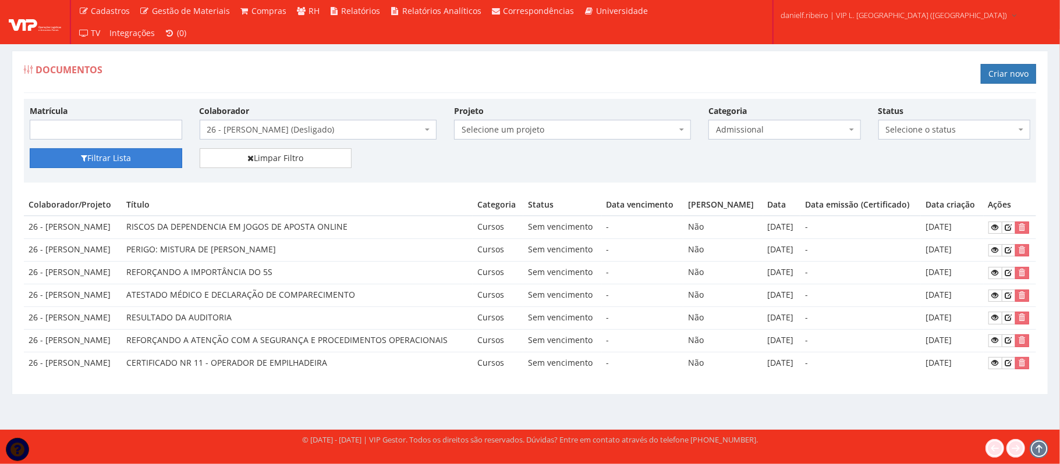
click at [142, 161] on button "Filtrar Lista" at bounding box center [106, 158] width 152 height 20
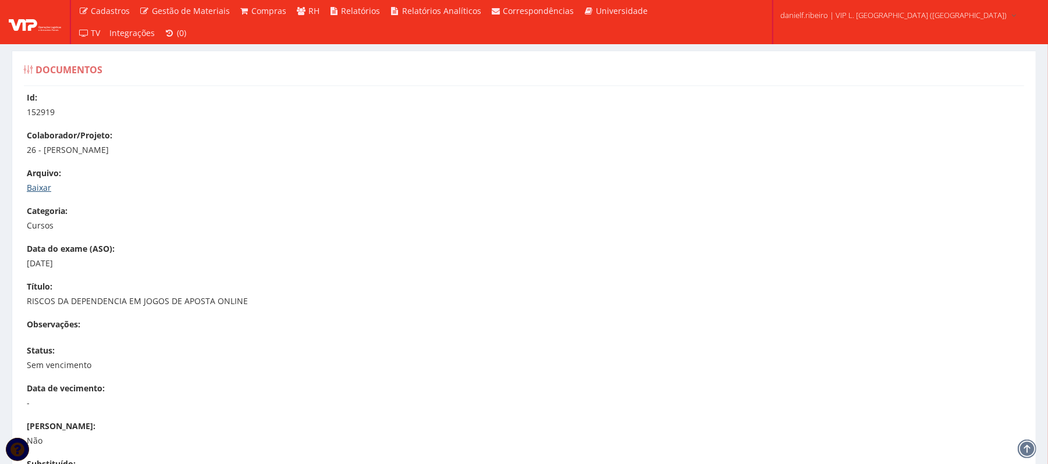
click at [33, 191] on link "Baixar" at bounding box center [39, 187] width 24 height 11
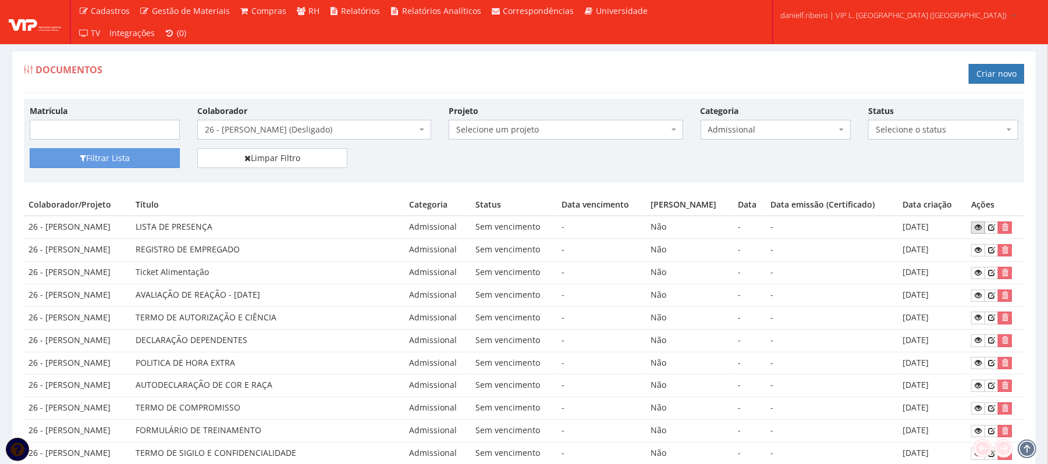
click at [982, 225] on icon at bounding box center [978, 227] width 7 height 8
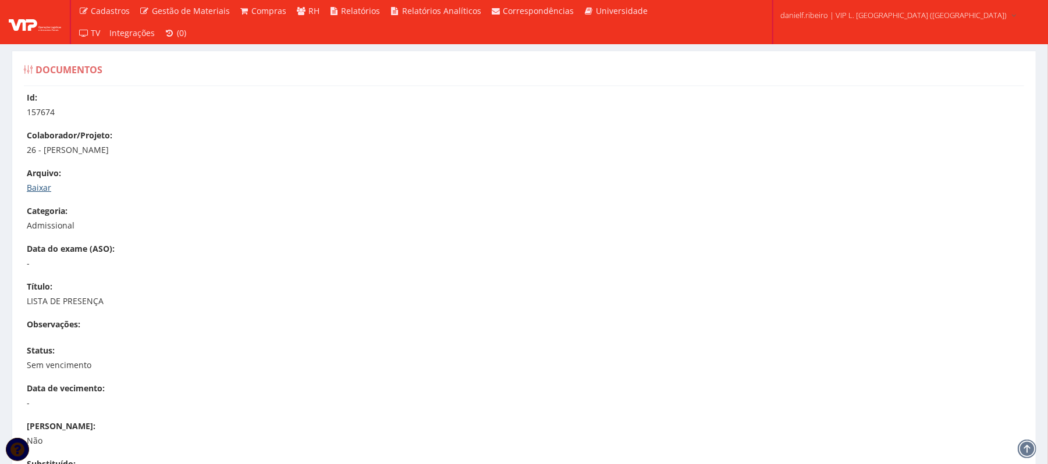
click at [44, 183] on link "Baixar" at bounding box center [39, 187] width 24 height 11
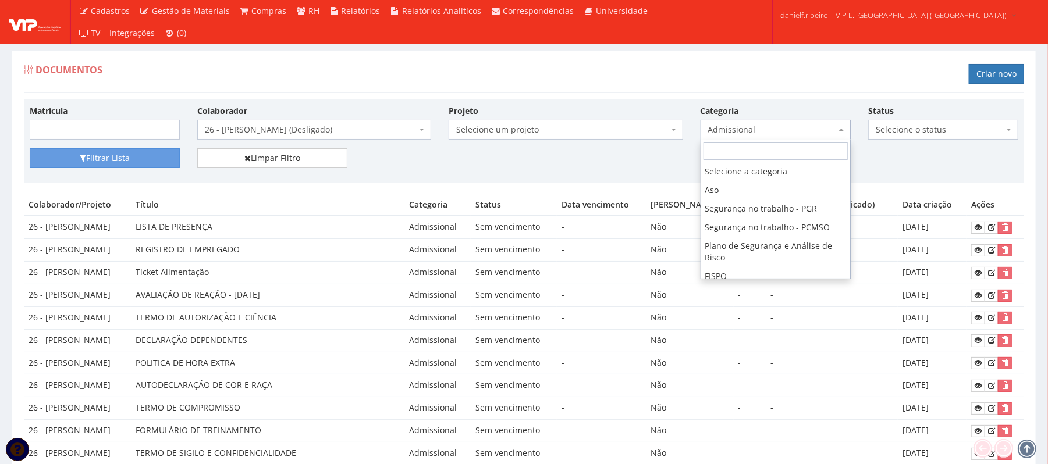
click at [775, 126] on span "Admissional" at bounding box center [772, 130] width 128 height 12
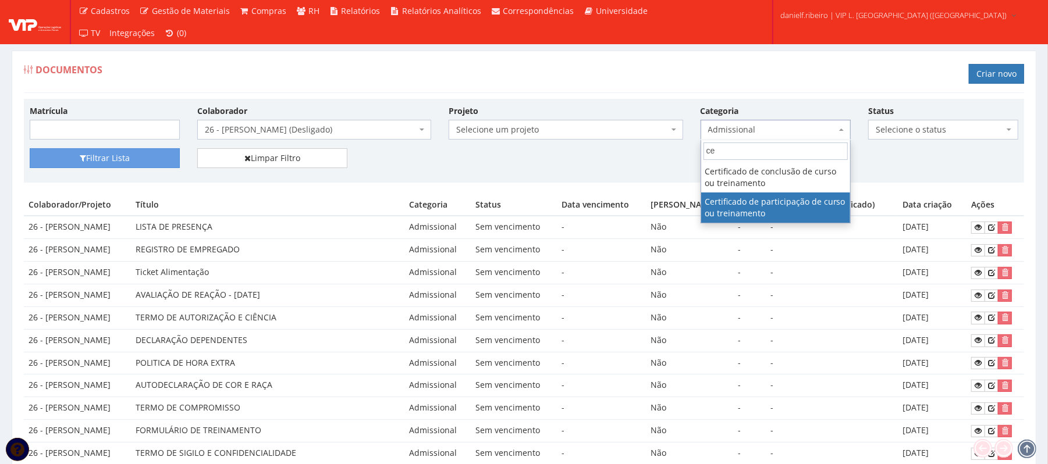
type input "cer"
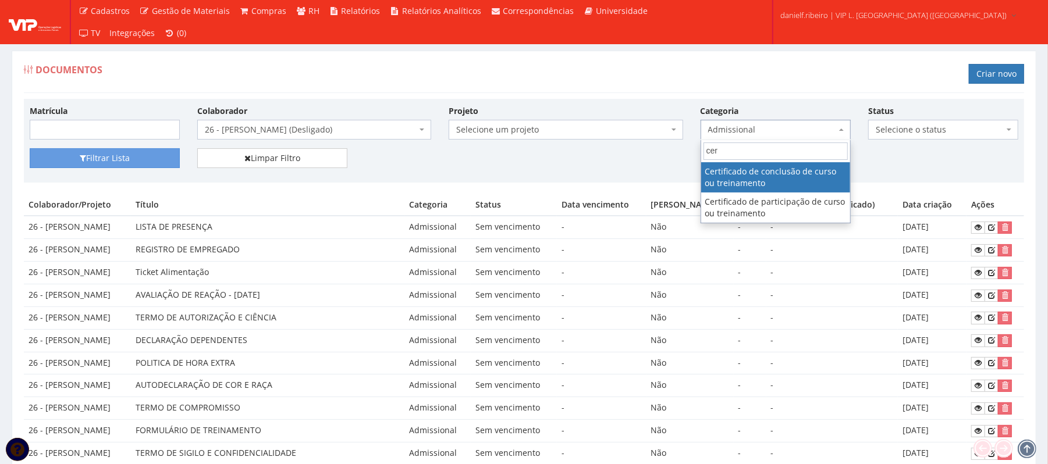
drag, startPoint x: 746, startPoint y: 144, endPoint x: 627, endPoint y: 171, distance: 121.0
click at [634, 165] on body "Cadastros Clientes Unidades Subclientes Unidades de Subclientes Projetos Vagas …" at bounding box center [524, 466] width 1048 height 933
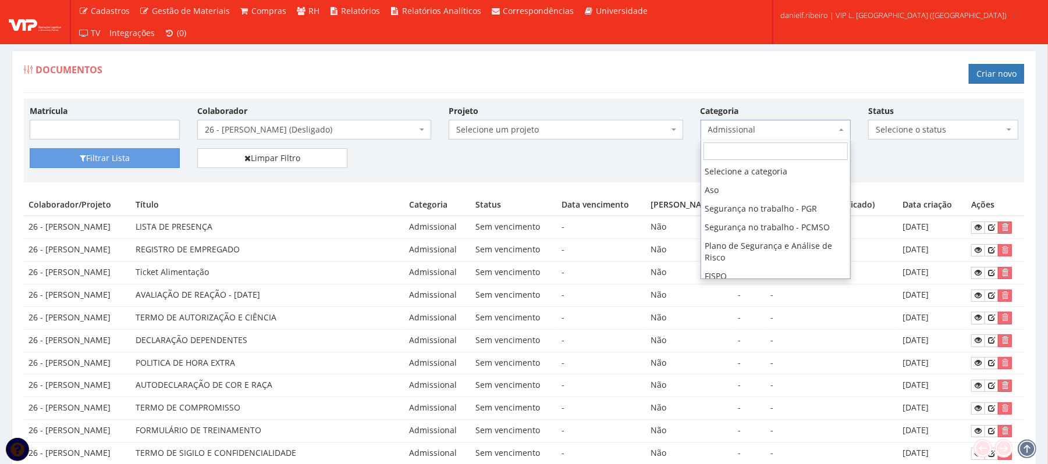
click at [751, 135] on span "Admissional" at bounding box center [772, 130] width 128 height 12
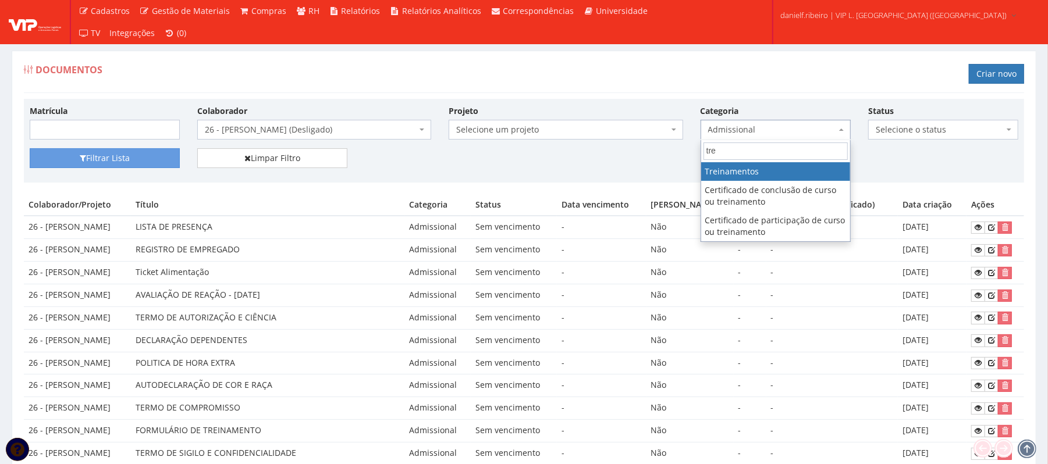
type input "tre"
select select "treinamento"
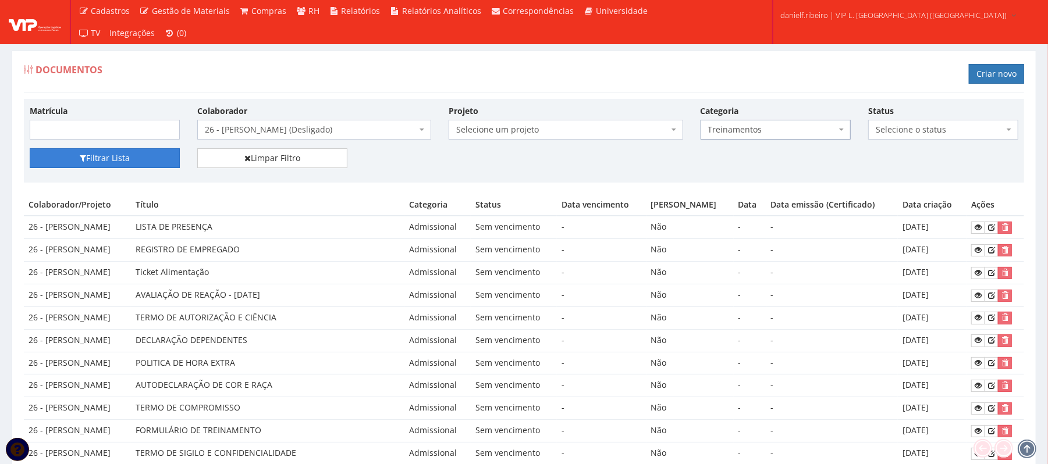
click at [65, 156] on button "Filtrar Lista" at bounding box center [105, 158] width 150 height 20
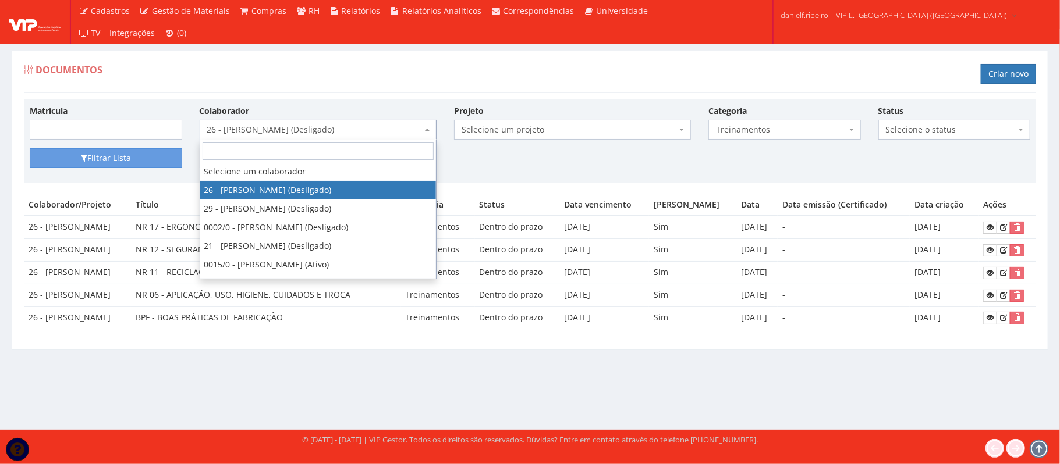
click at [278, 131] on span "26 - [PERSON_NAME] (Desligado)" at bounding box center [314, 130] width 215 height 12
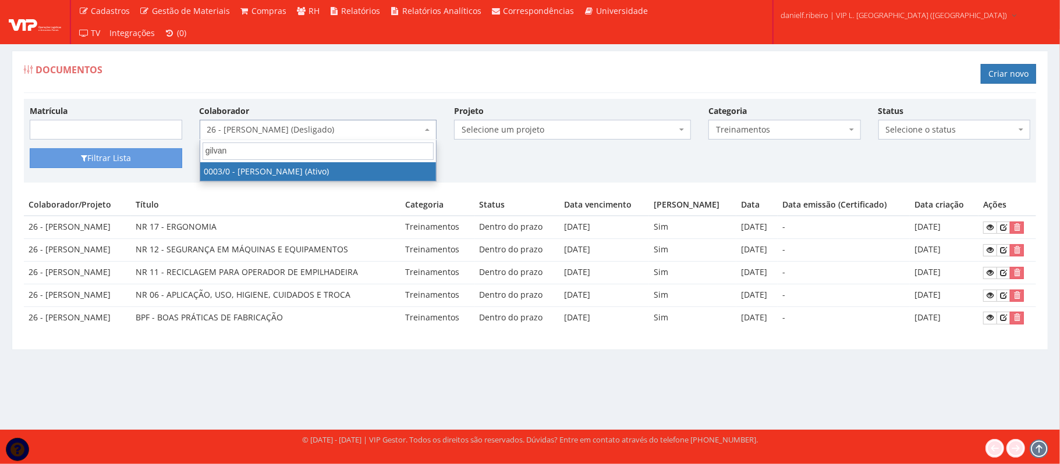
type input "gilvane"
select select "716"
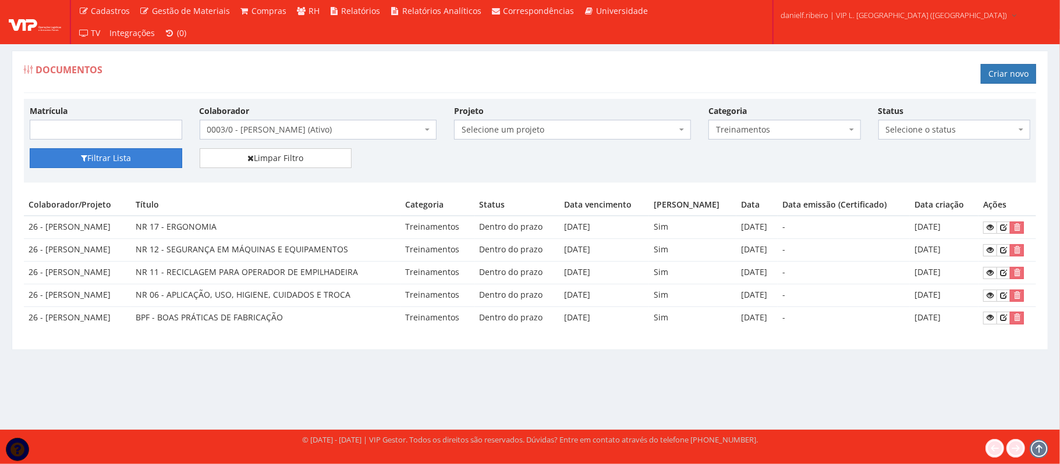
click at [112, 158] on button "Filtrar Lista" at bounding box center [106, 158] width 152 height 20
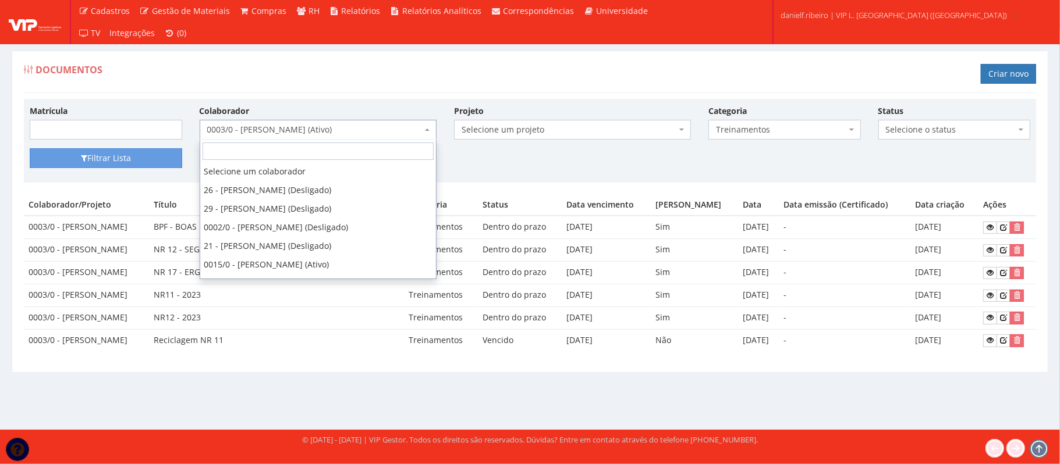
click at [293, 133] on span "0003/0 - [PERSON_NAME] (Ativo)" at bounding box center [314, 130] width 215 height 12
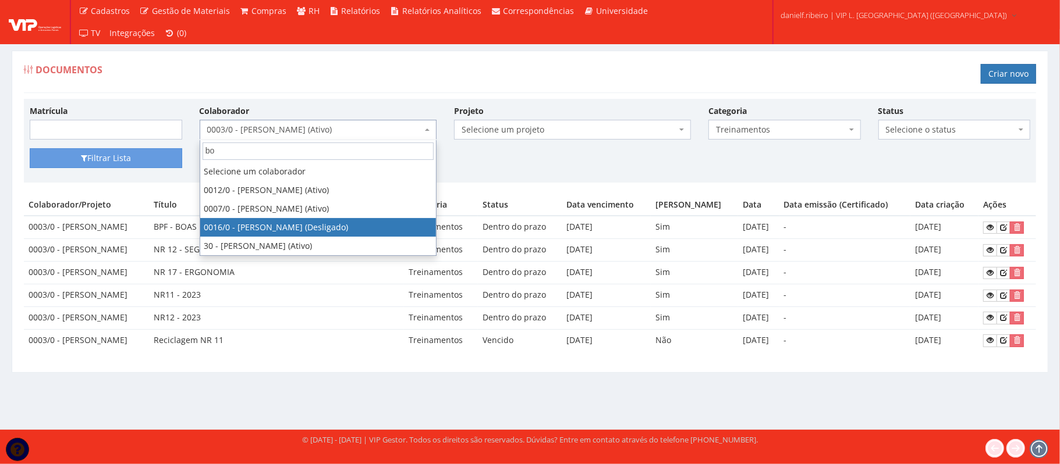
type input "boa"
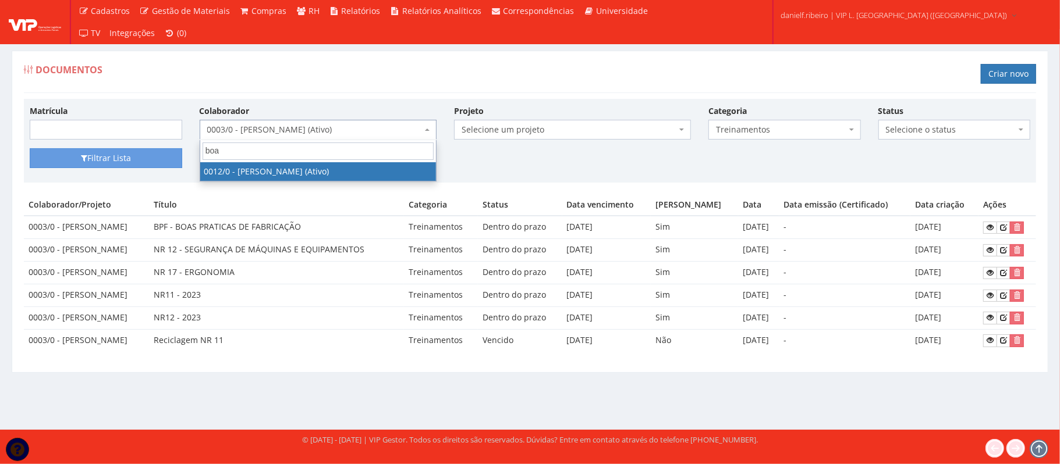
select select "888"
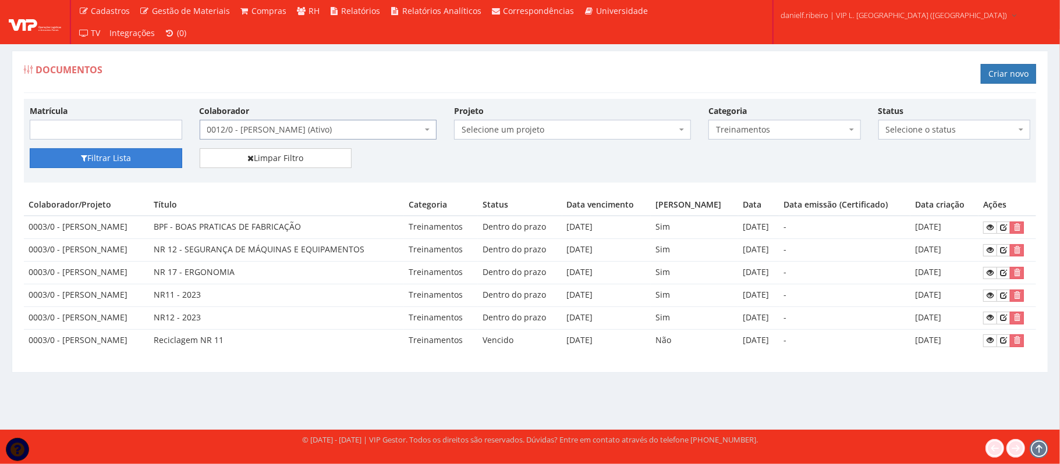
click at [85, 161] on icon "submit" at bounding box center [84, 158] width 6 height 8
click at [242, 137] on span "0012/0 - [PERSON_NAME] (Ativo)" at bounding box center [318, 130] width 237 height 20
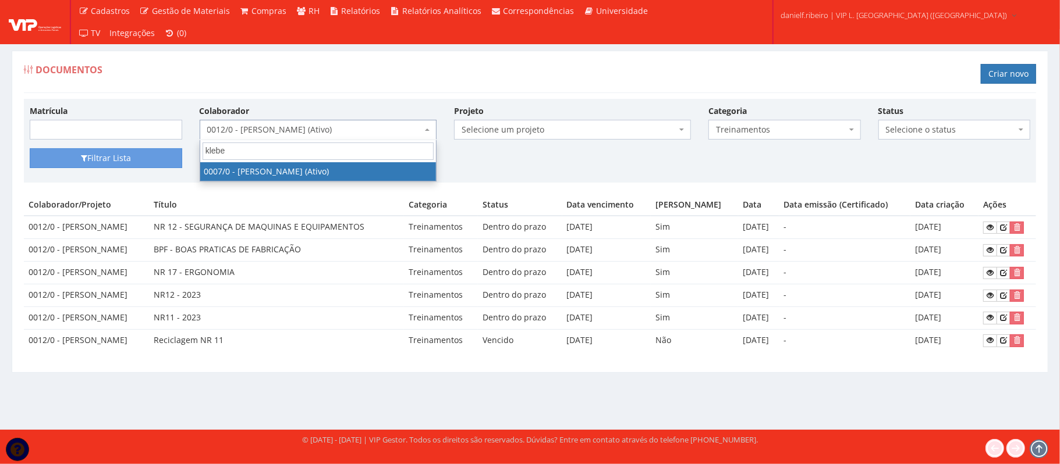
type input "kleber"
select select "720"
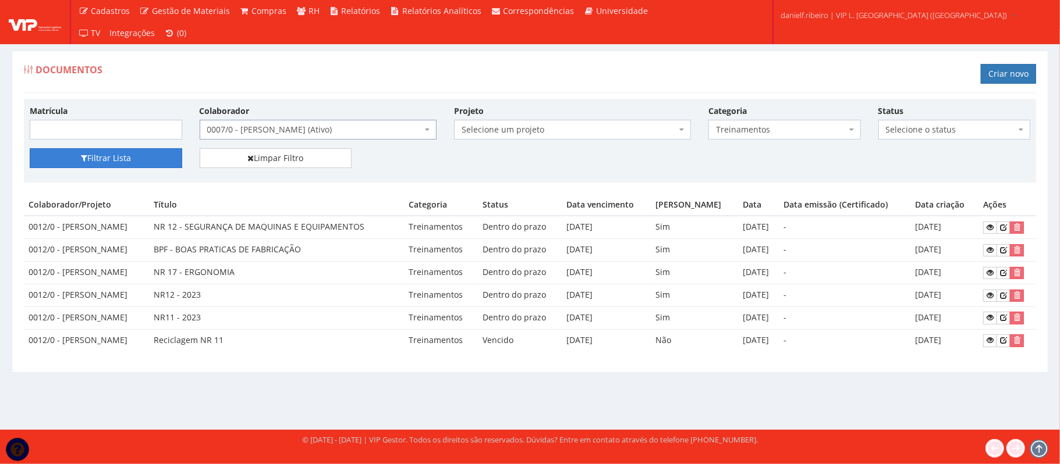
click at [87, 161] on button "Filtrar Lista" at bounding box center [106, 158] width 152 height 20
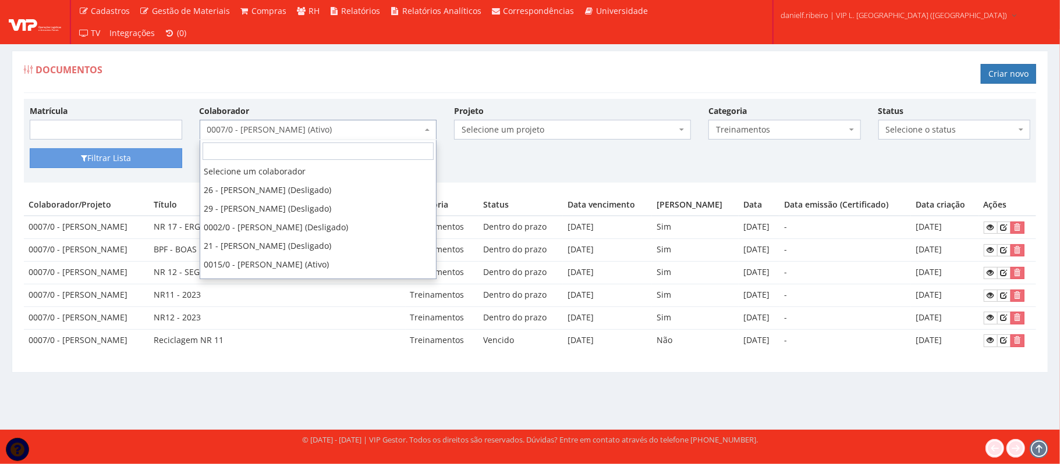
click at [310, 128] on span "0007/0 - [PERSON_NAME] (Ativo)" at bounding box center [314, 130] width 215 height 12
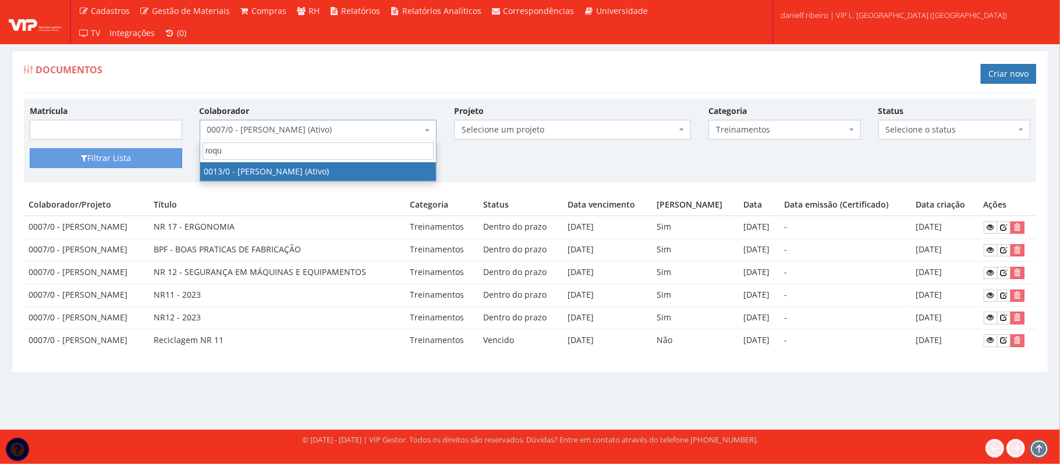
type input "roqu"
select select "889"
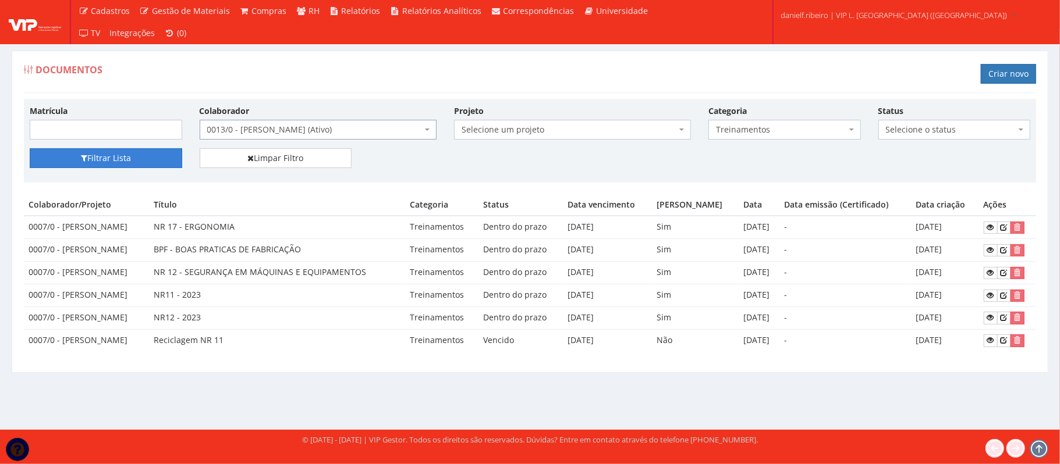
click at [112, 162] on button "Filtrar Lista" at bounding box center [106, 158] width 152 height 20
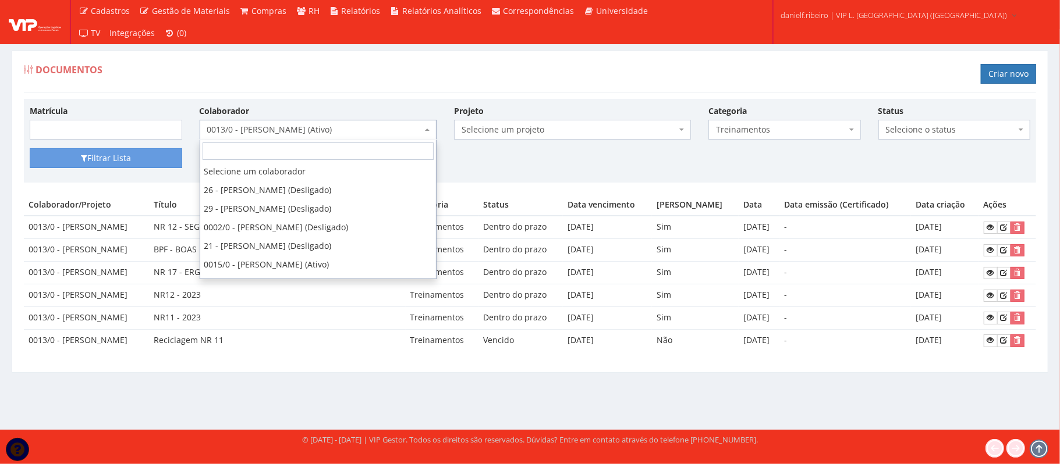
click at [299, 129] on span "0013/0 - [PERSON_NAME] (Ativo)" at bounding box center [314, 130] width 215 height 12
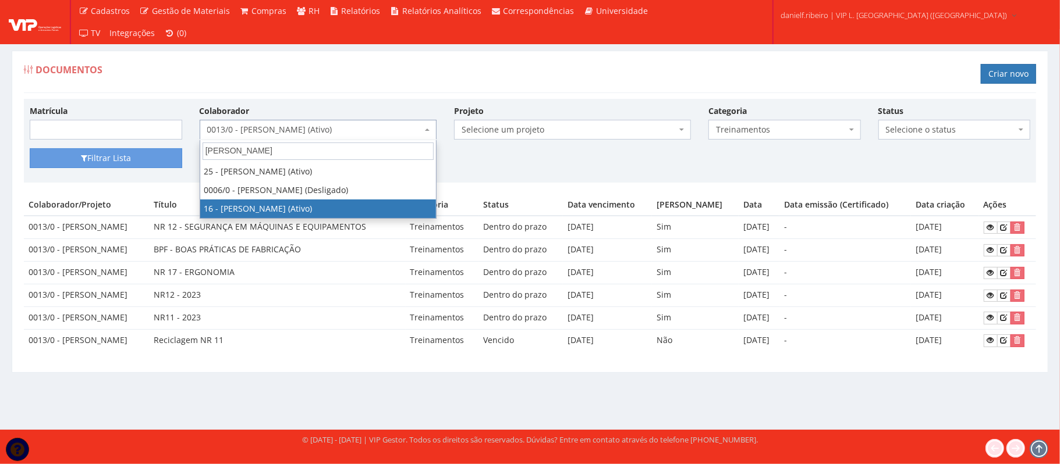
type input "[PERSON_NAME]"
drag, startPoint x: 300, startPoint y: 213, endPoint x: 239, endPoint y: 198, distance: 63.4
select select "1278"
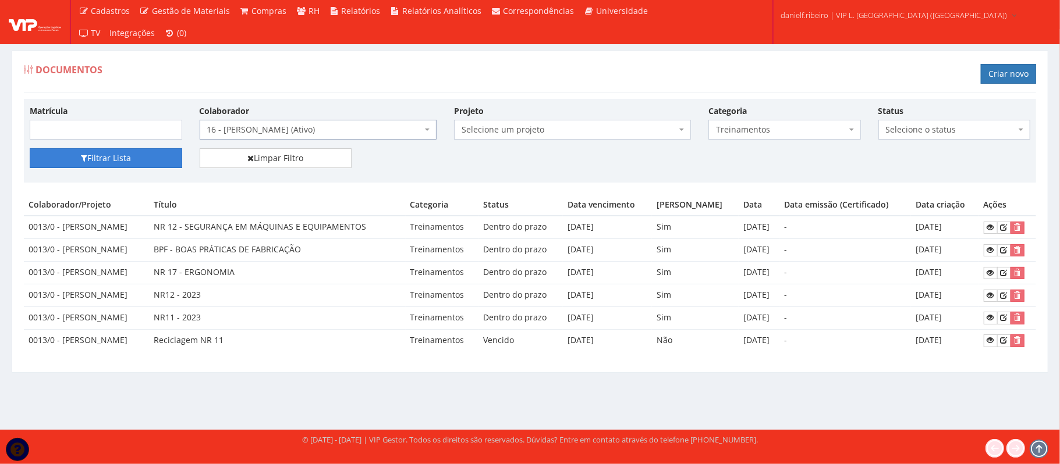
click at [82, 162] on icon "submit" at bounding box center [84, 158] width 6 height 8
click at [96, 152] on button "Filtrar Lista" at bounding box center [106, 158] width 152 height 20
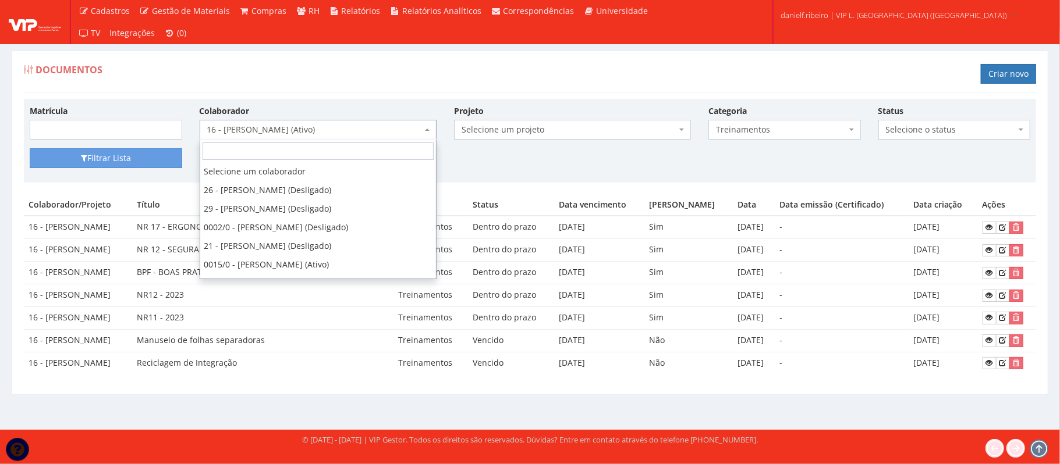
click at [331, 131] on span "16 - [PERSON_NAME] (Ativo)" at bounding box center [314, 130] width 215 height 12
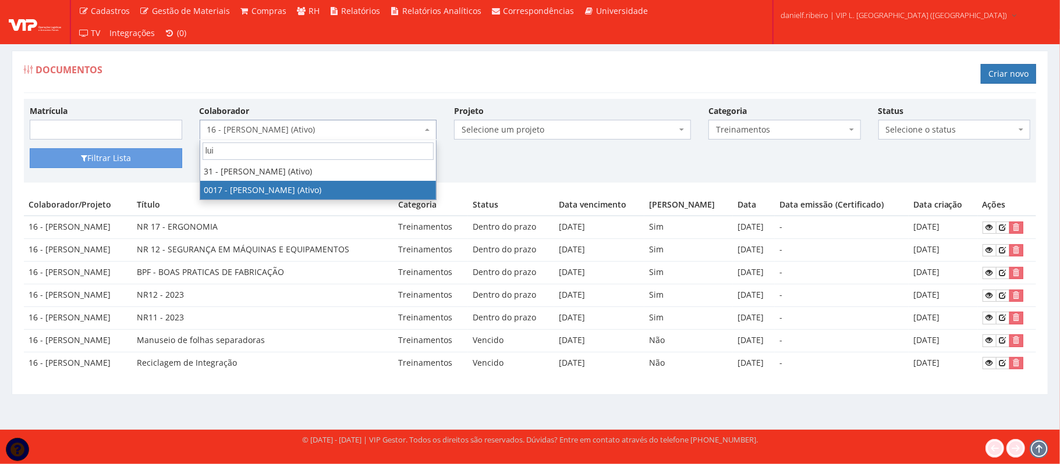
type input "lui"
select select "1336"
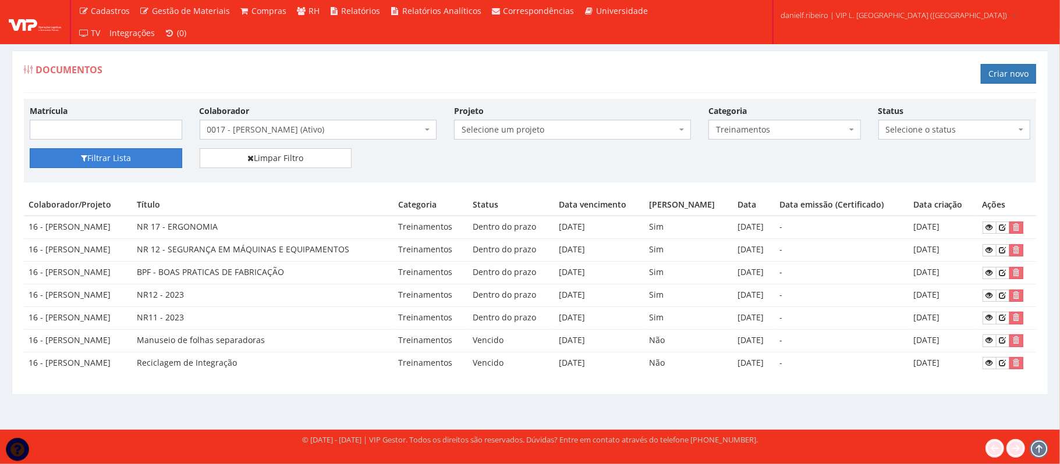
click at [98, 159] on button "Filtrar Lista" at bounding box center [106, 158] width 152 height 20
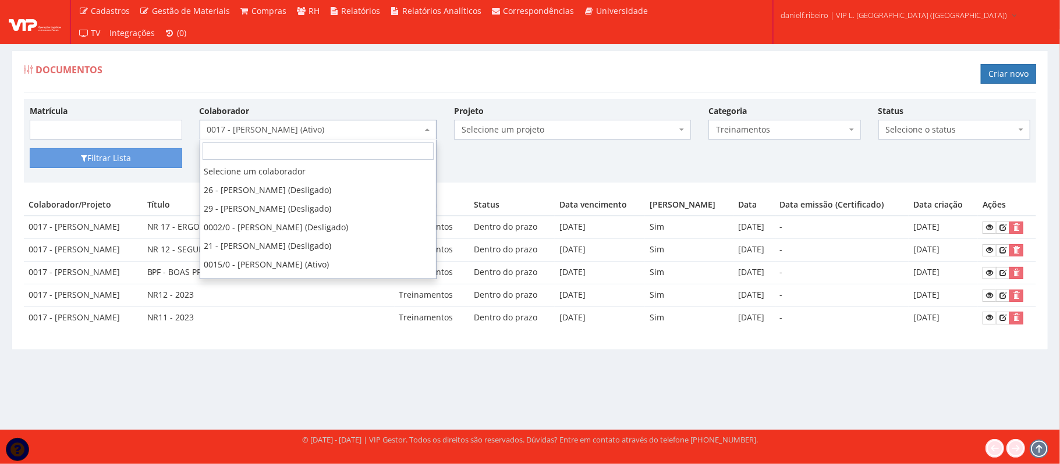
click at [276, 139] on span "0017 - [PERSON_NAME] (Ativo)" at bounding box center [318, 130] width 237 height 20
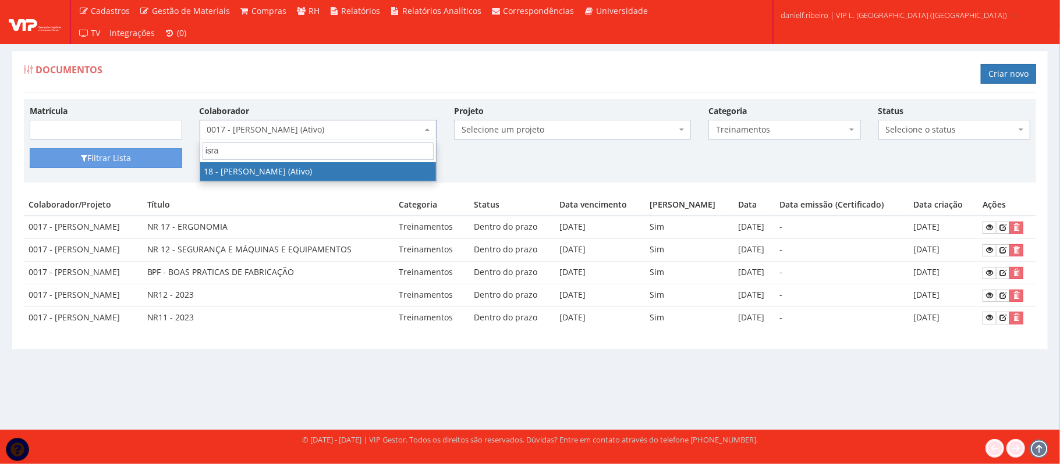
type input "isra"
select select "1437"
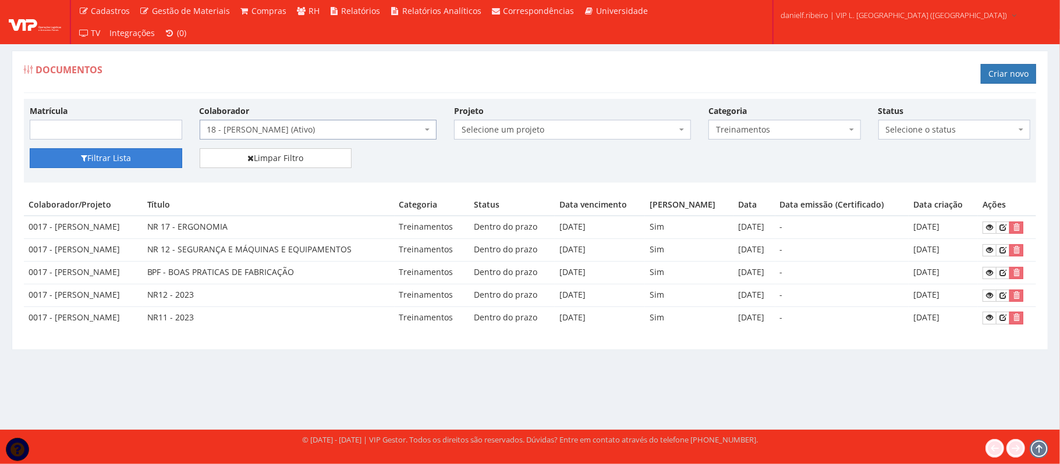
click at [110, 159] on button "Filtrar Lista" at bounding box center [106, 158] width 152 height 20
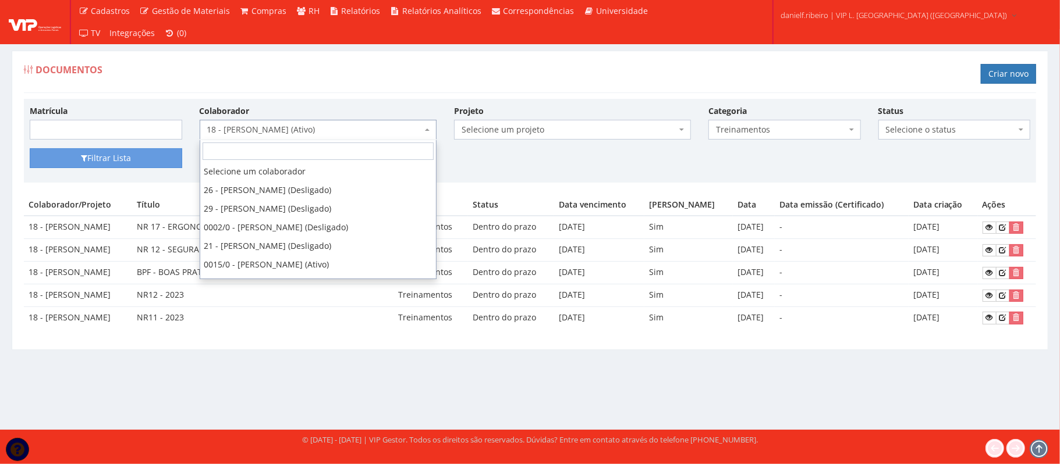
click at [270, 127] on span "18 - [PERSON_NAME] (Ativo)" at bounding box center [314, 130] width 215 height 12
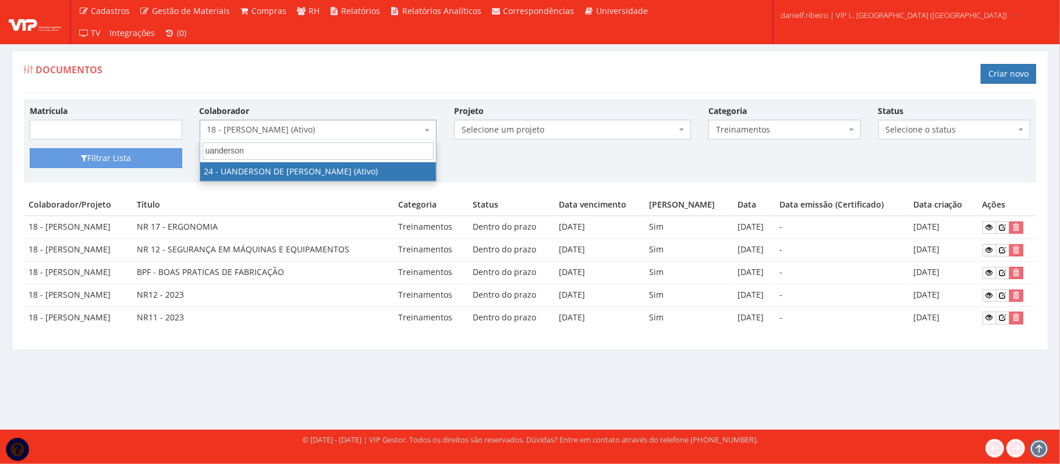
type input "uanderson"
drag, startPoint x: 305, startPoint y: 178, endPoint x: 269, endPoint y: 173, distance: 36.3
select select "3724"
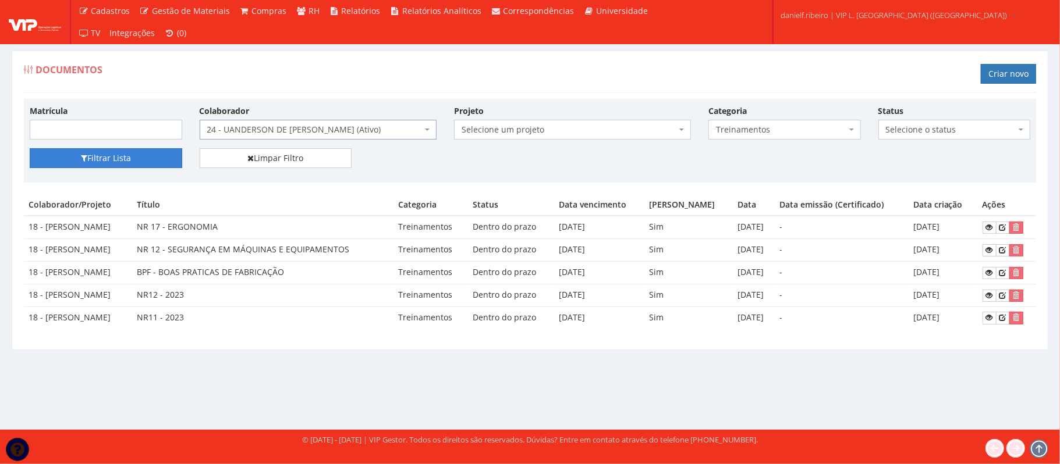
click at [87, 155] on button "Filtrar Lista" at bounding box center [106, 158] width 152 height 20
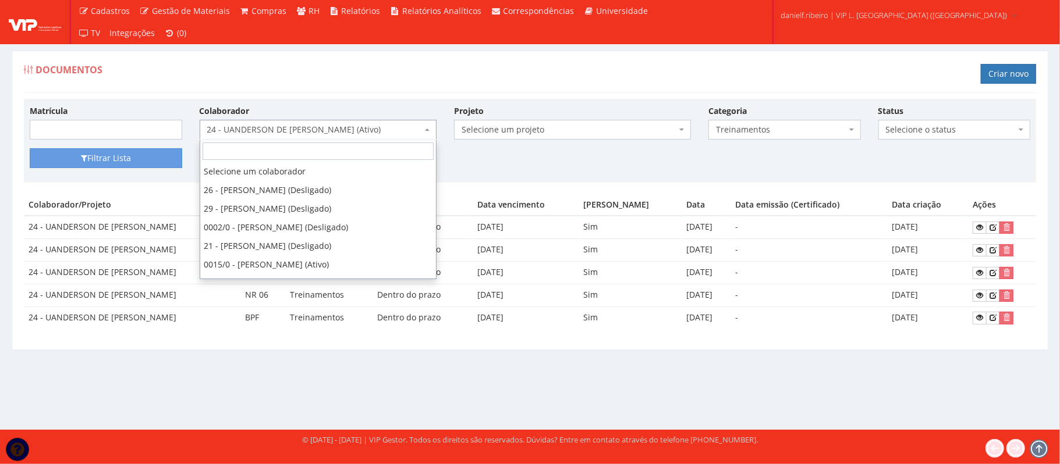
click at [326, 124] on span "24 - UANDERSON DE [PERSON_NAME] (Ativo)" at bounding box center [318, 130] width 237 height 20
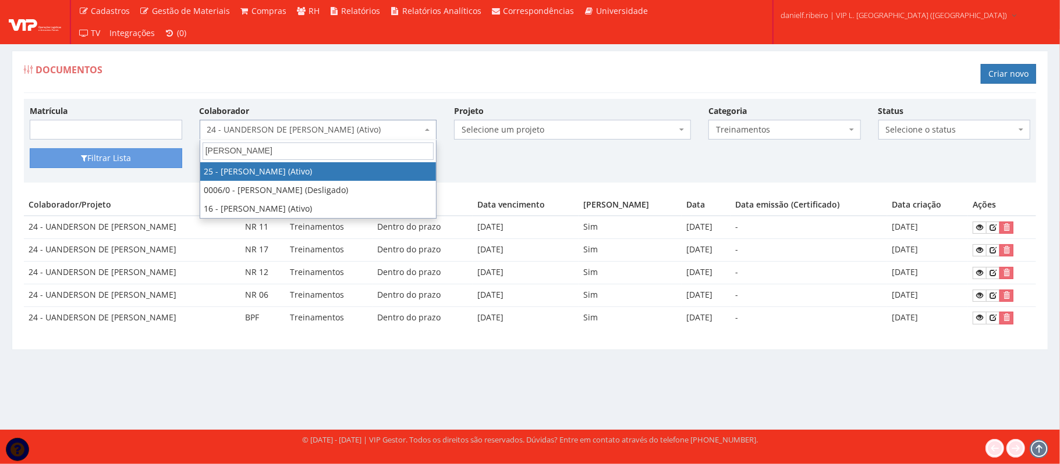
type input "jose a"
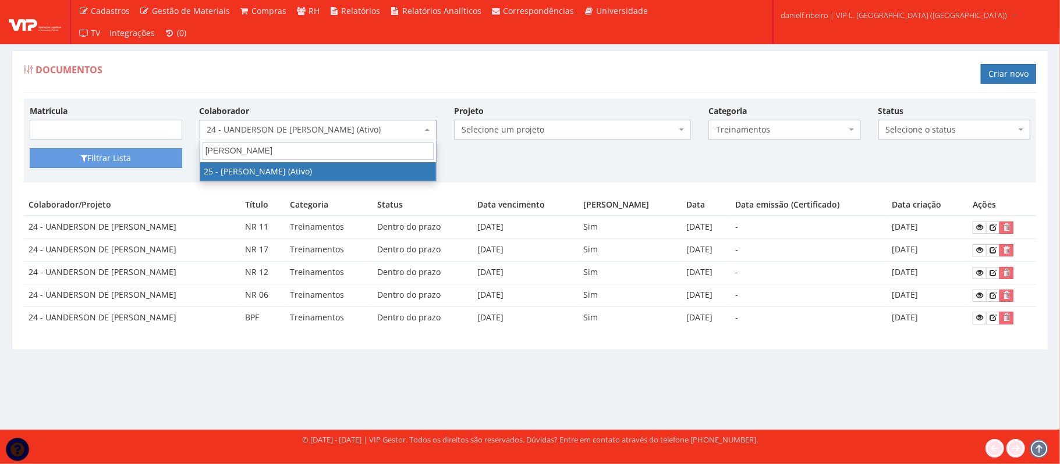
select select "3764"
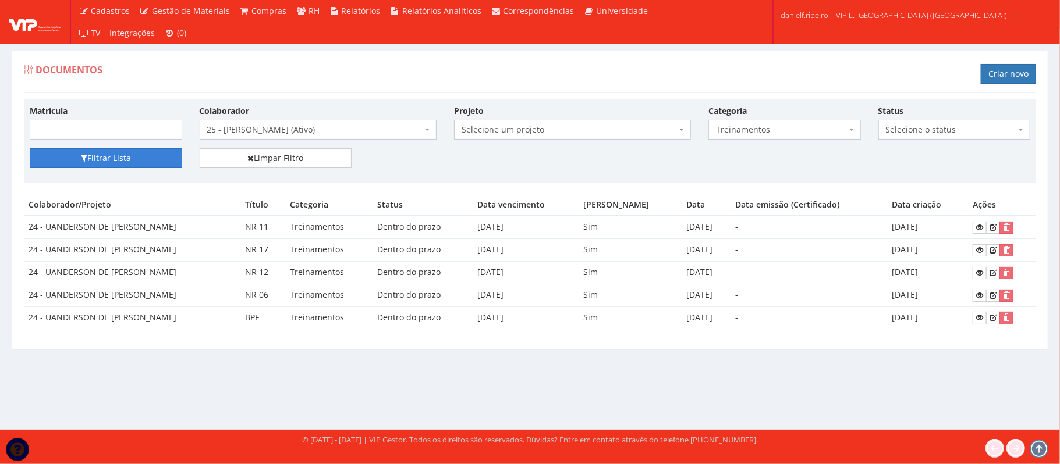
click at [86, 168] on button "Filtrar Lista" at bounding box center [106, 158] width 152 height 20
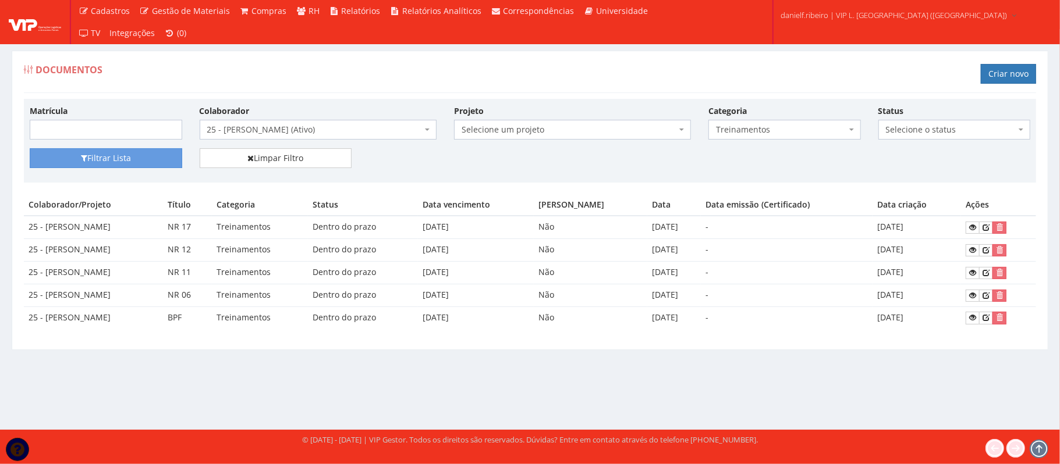
click at [291, 128] on span "25 - [PERSON_NAME] (Ativo)" at bounding box center [314, 130] width 215 height 12
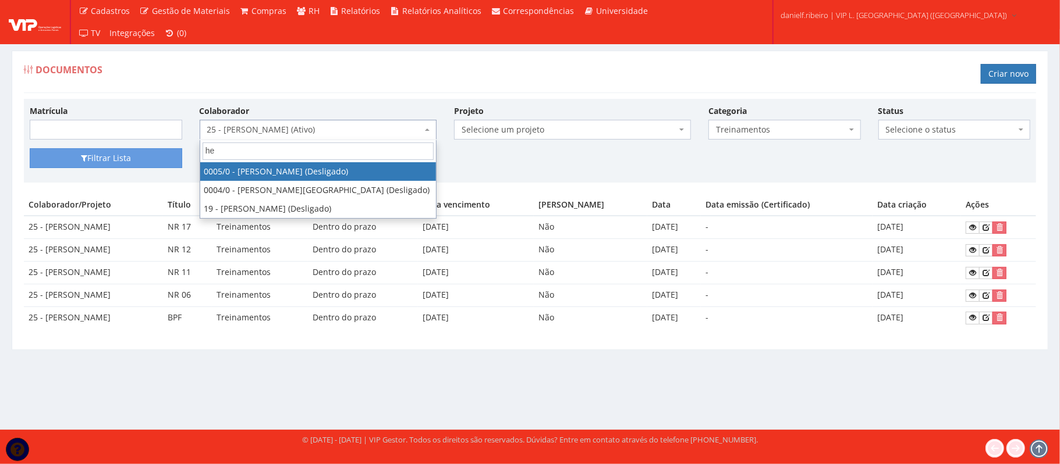
type input "he"
select select "718"
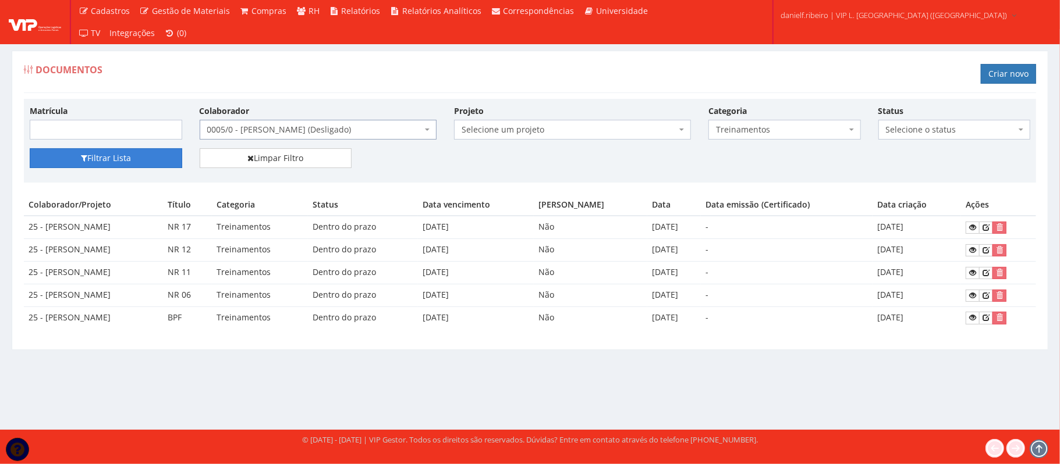
click at [116, 156] on button "Filtrar Lista" at bounding box center [106, 158] width 152 height 20
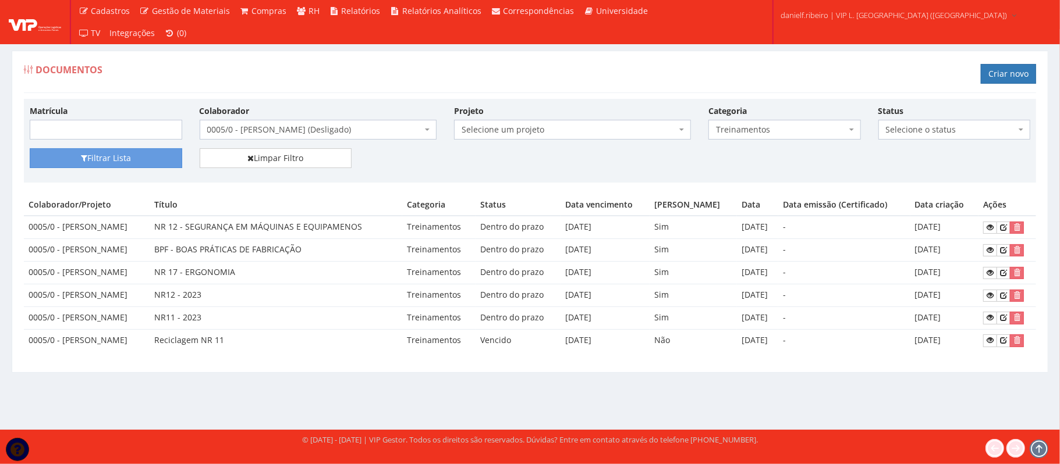
click at [247, 143] on div "Matrícula Colaborador Selecione um colaborador 26 - [PERSON_NAME] (Desligado) 2…" at bounding box center [530, 127] width 1018 height 44
click at [244, 130] on span "0005/0 - [PERSON_NAME] (Desligado)" at bounding box center [314, 130] width 215 height 12
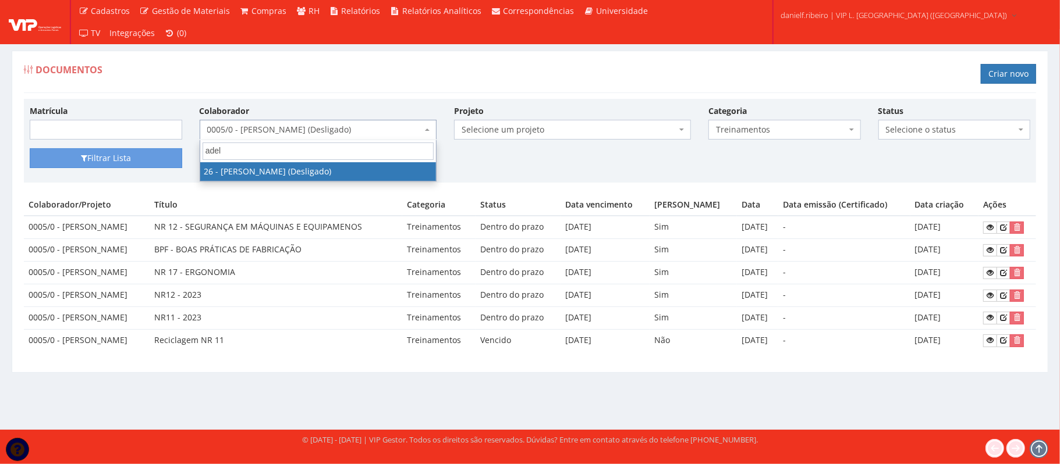
type input "adel"
select select "3835"
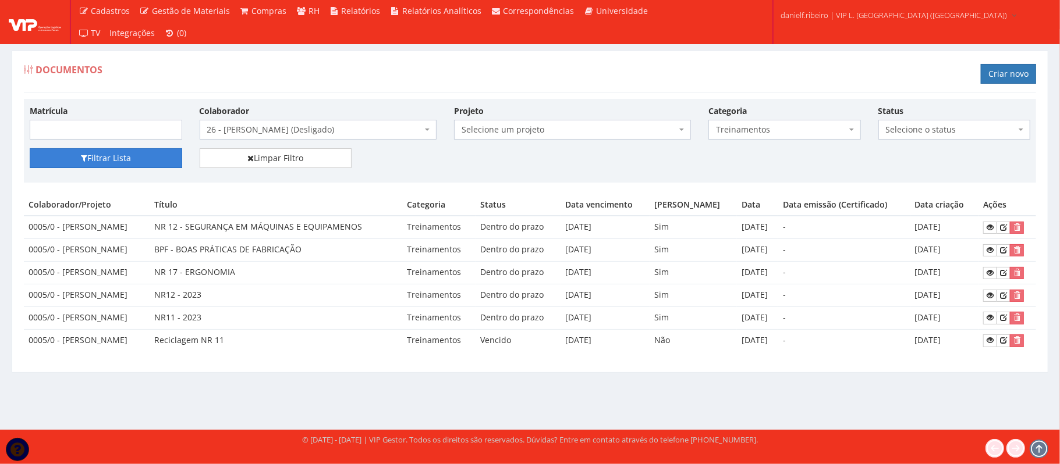
click at [125, 155] on button "Filtrar Lista" at bounding box center [106, 158] width 152 height 20
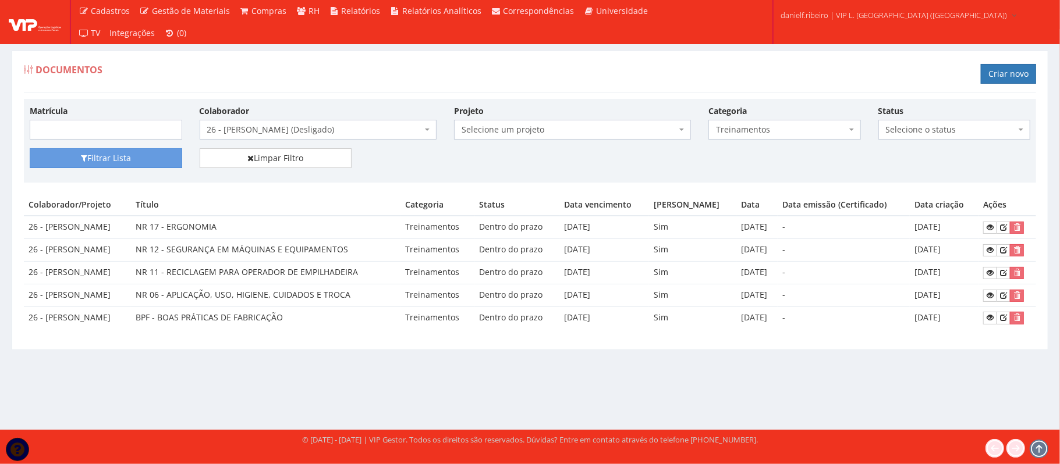
click at [252, 140] on body "Cadastros Clientes Unidades Subclientes Unidades de Subclientes Projetos Vagas …" at bounding box center [530, 232] width 1060 height 464
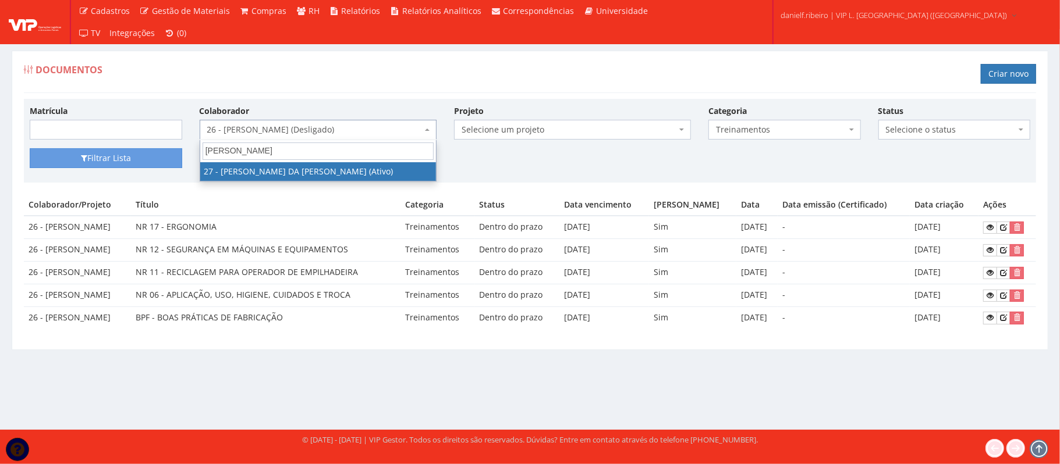
type input "george"
select select "3837"
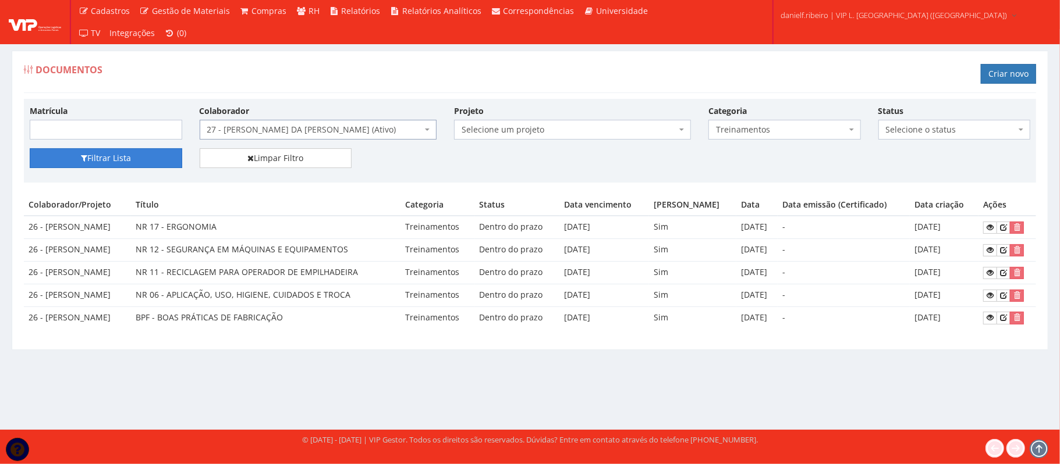
click at [102, 168] on button "Filtrar Lista" at bounding box center [106, 158] width 152 height 20
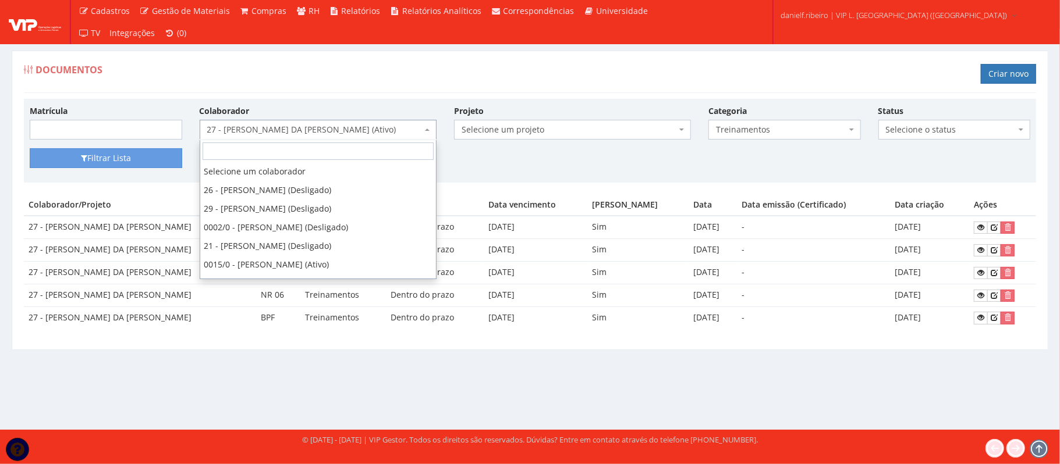
click at [240, 133] on span "27 - [PERSON_NAME] DA [PERSON_NAME] (Ativo)" at bounding box center [314, 130] width 215 height 12
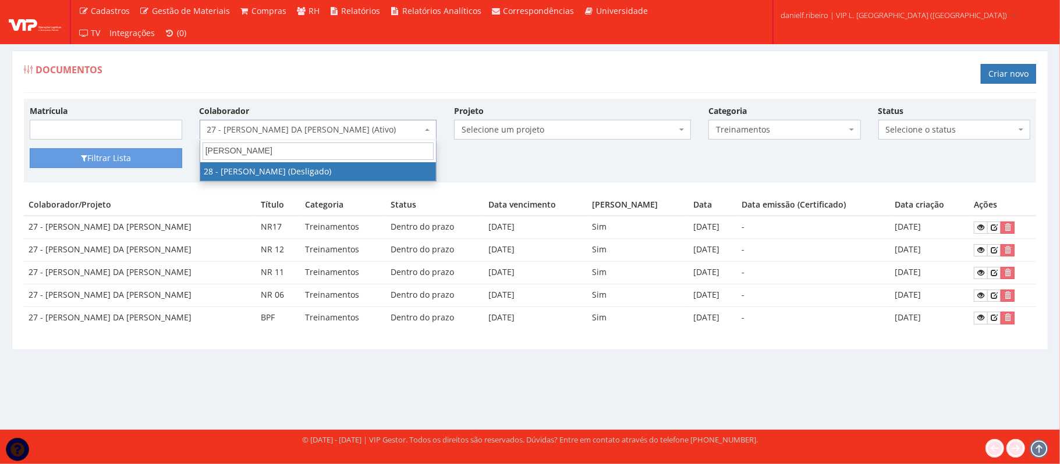
type input "[PERSON_NAME]"
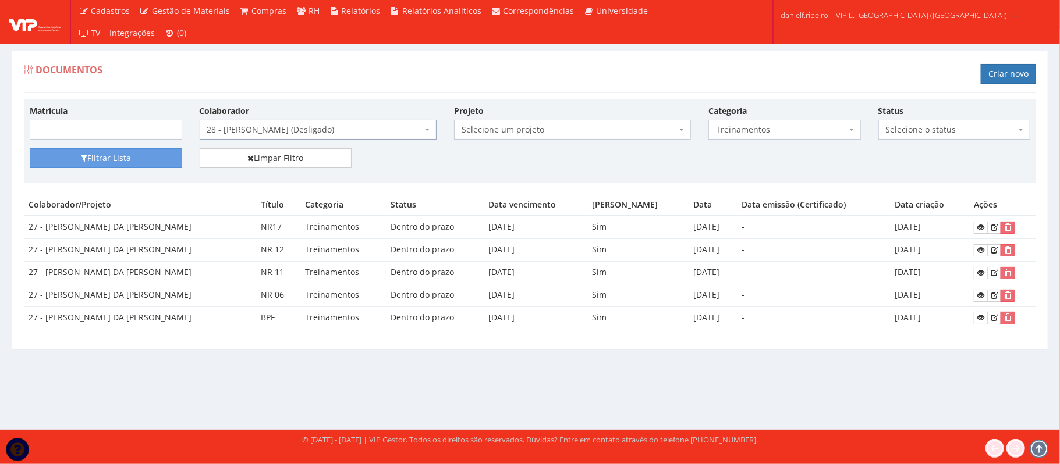
select select "3838"
click at [120, 172] on div "Filtrar Lista Limpar Filtro" at bounding box center [530, 162] width 1018 height 29
click at [120, 165] on button "Filtrar Lista" at bounding box center [106, 158] width 152 height 20
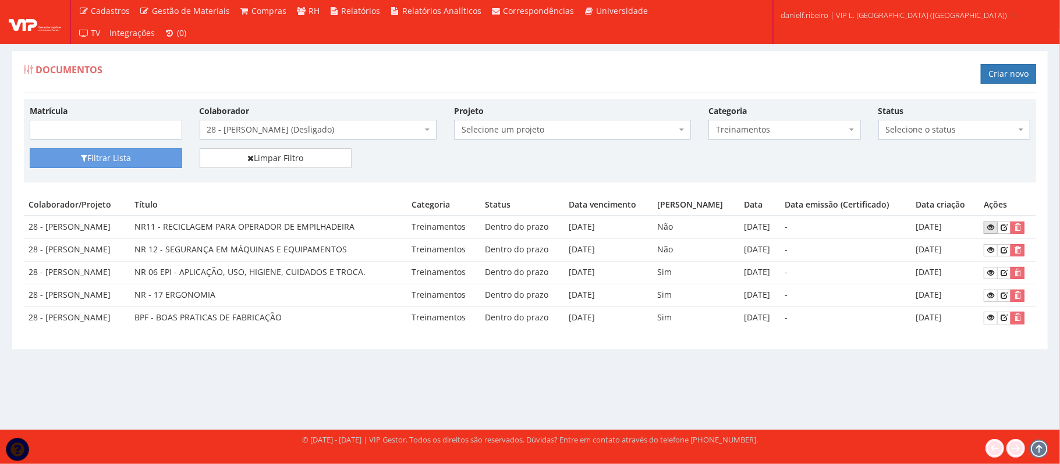
click at [992, 229] on icon at bounding box center [990, 227] width 7 height 8
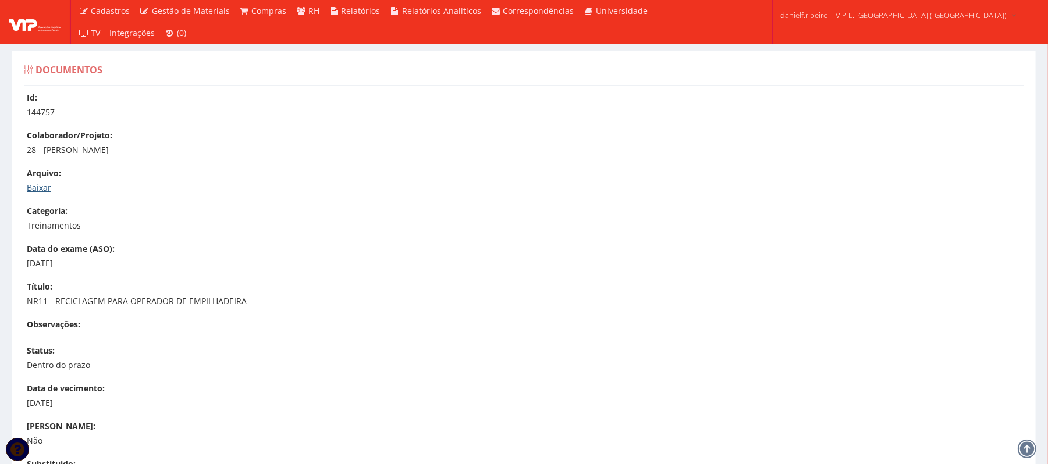
click at [31, 185] on link "Baixar" at bounding box center [39, 187] width 24 height 11
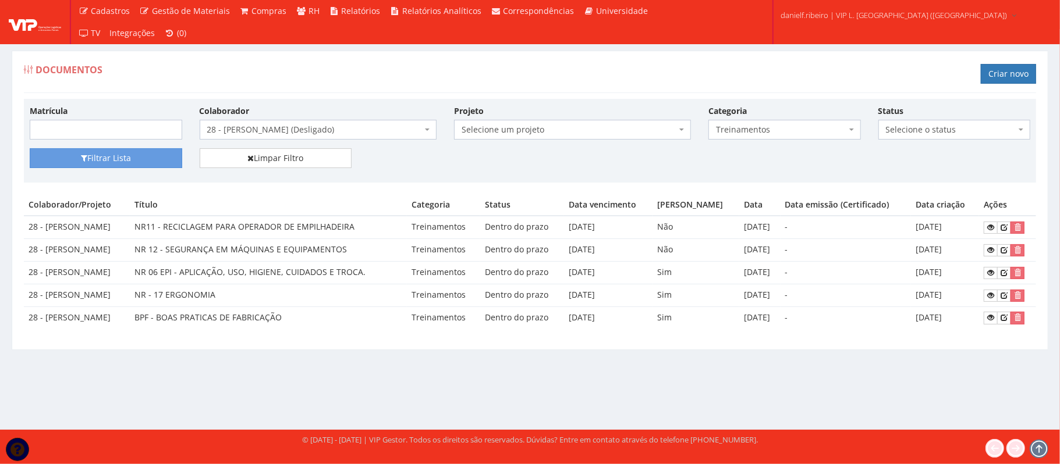
click at [307, 127] on span "28 - [PERSON_NAME] (Desligado)" at bounding box center [314, 130] width 215 height 12
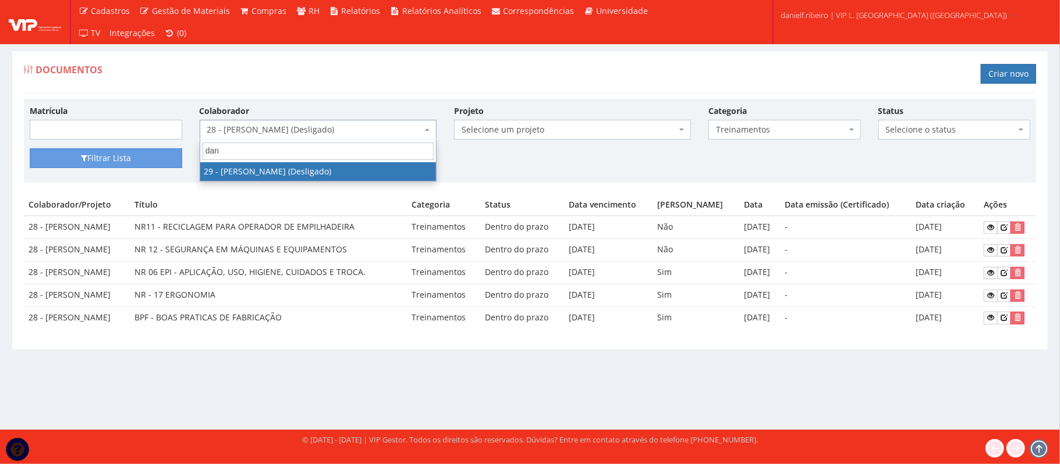
type input "danr"
select select "3839"
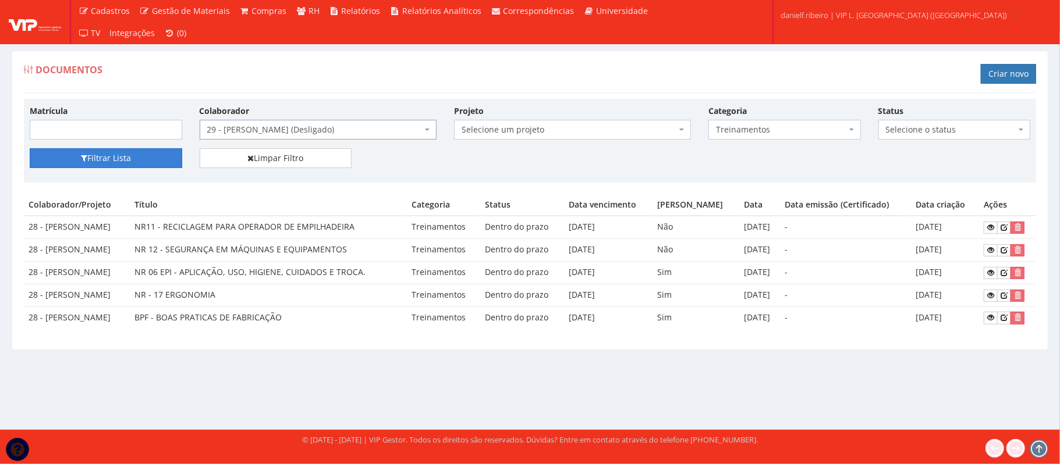
click at [66, 162] on button "Filtrar Lista" at bounding box center [106, 158] width 152 height 20
